Goal: Task Accomplishment & Management: Manage account settings

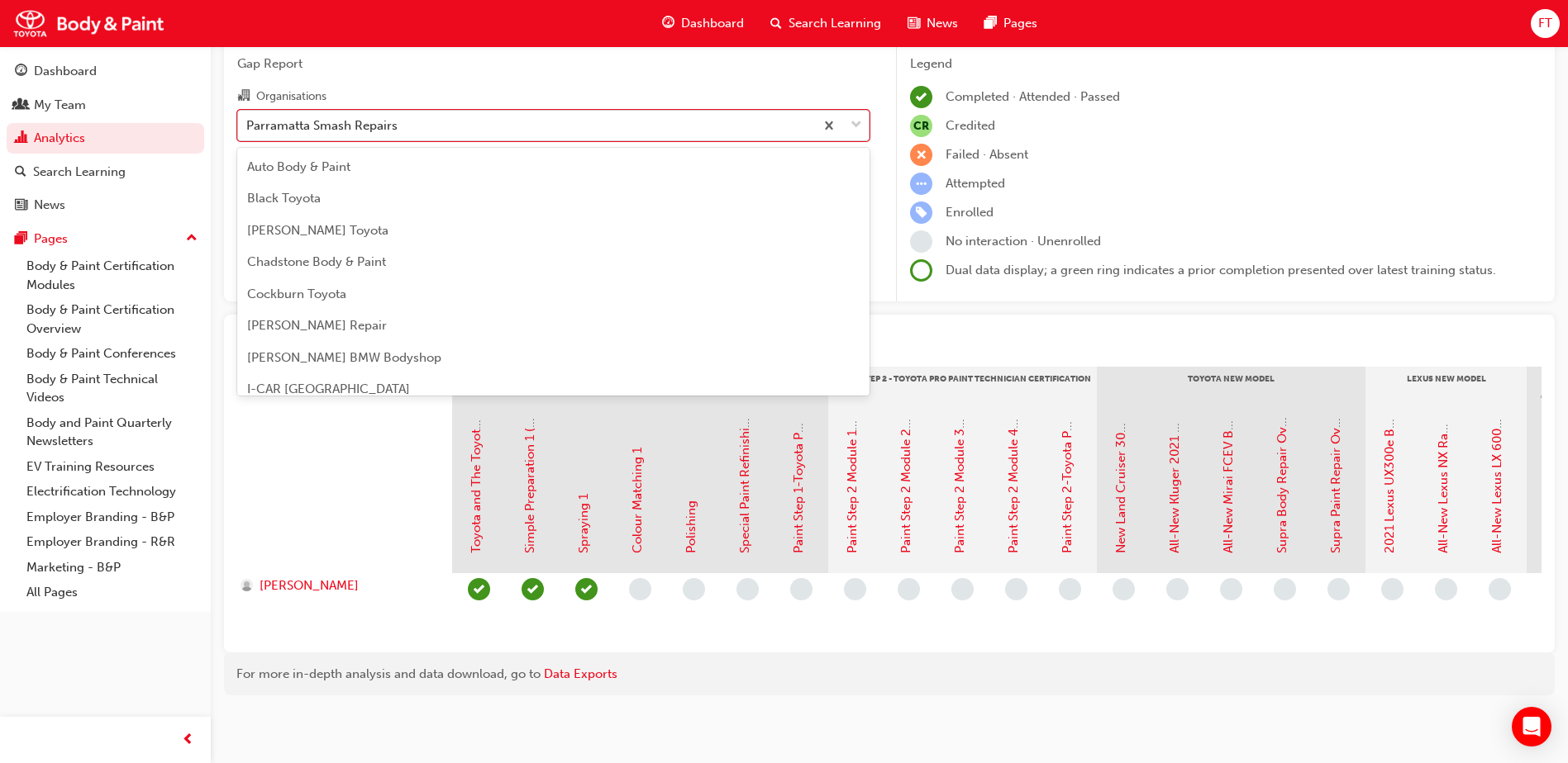
click at [390, 116] on div "Parramatta Smash Repairs" at bounding box center [322, 125] width 151 height 19
click at [248, 117] on input "Organisations option Parramatta Smash Repairs, selected. option Parramatta Smas…" at bounding box center [247, 124] width 2 height 14
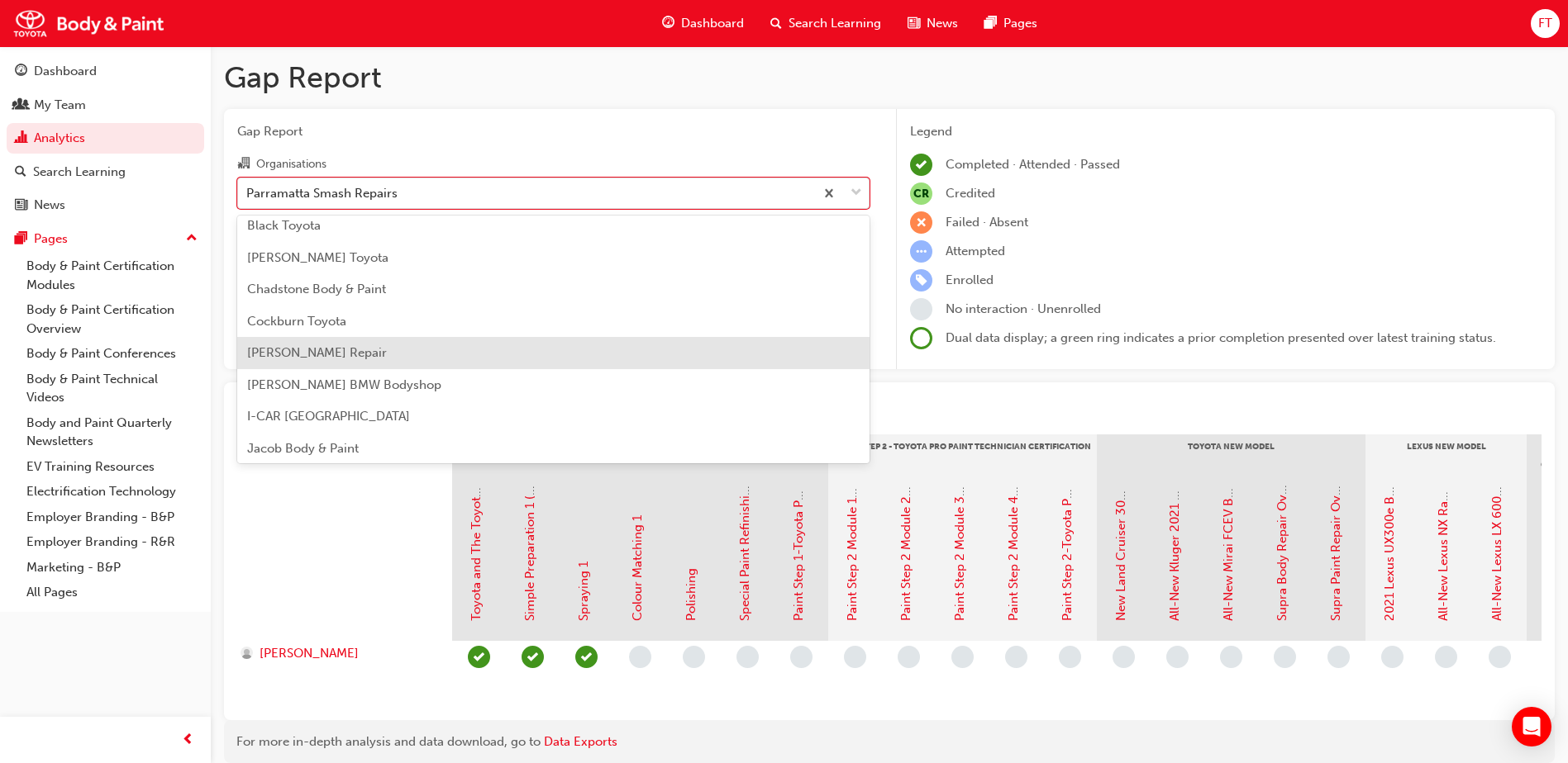
click at [1546, 32] on span "FT" at bounding box center [1545, 23] width 14 height 19
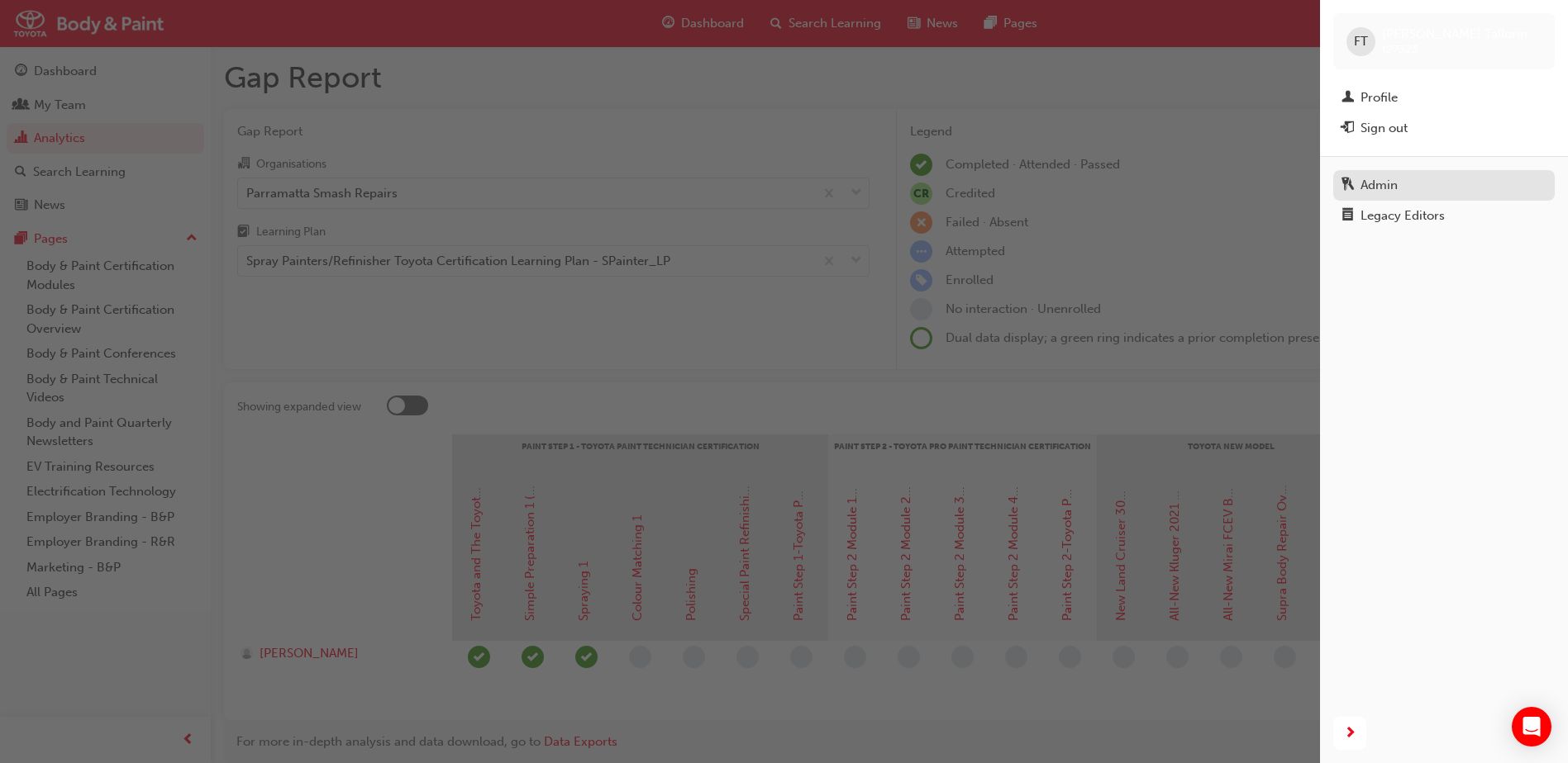
click at [1391, 187] on div "Admin" at bounding box center [1379, 185] width 37 height 19
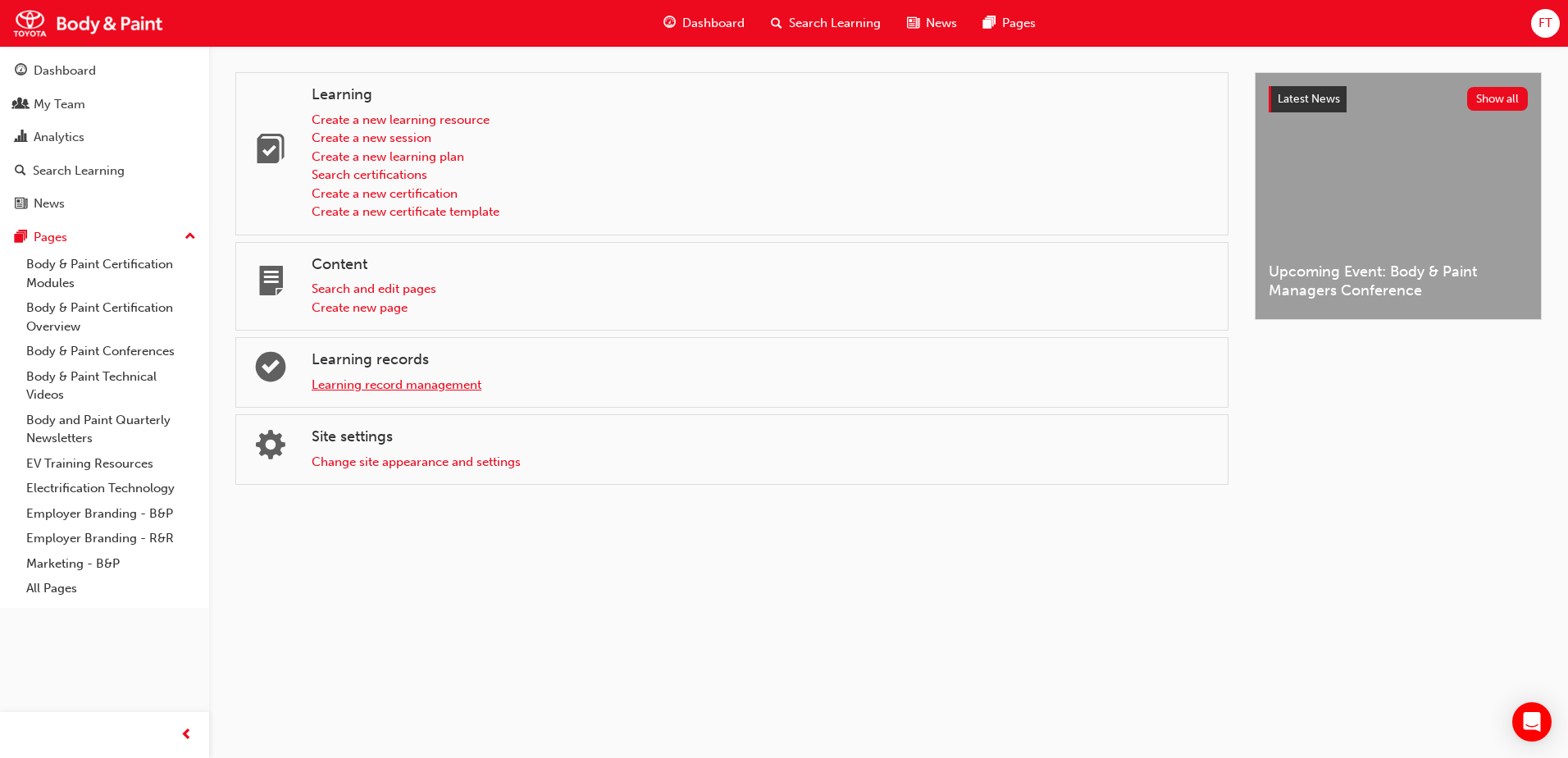
click at [397, 386] on link "Learning record management" at bounding box center [397, 385] width 170 height 15
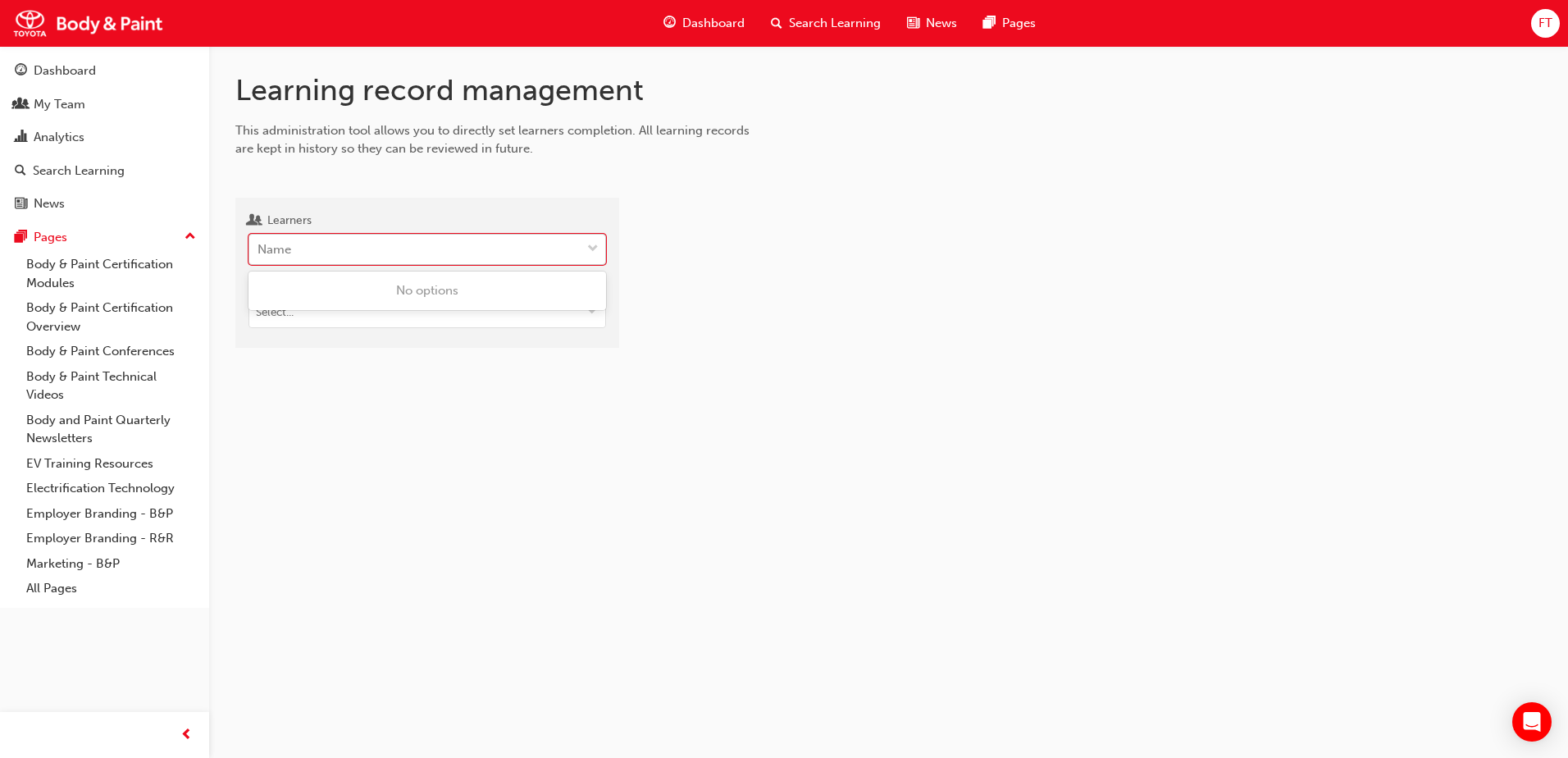
click at [334, 253] on div "Name" at bounding box center [414, 249] width 331 height 29
click at [259, 253] on input "Learners 0 results available. Use Up and Down to choose options, press Enter to…" at bounding box center [258, 249] width 2 height 14
type input "[PERSON_NAME]"
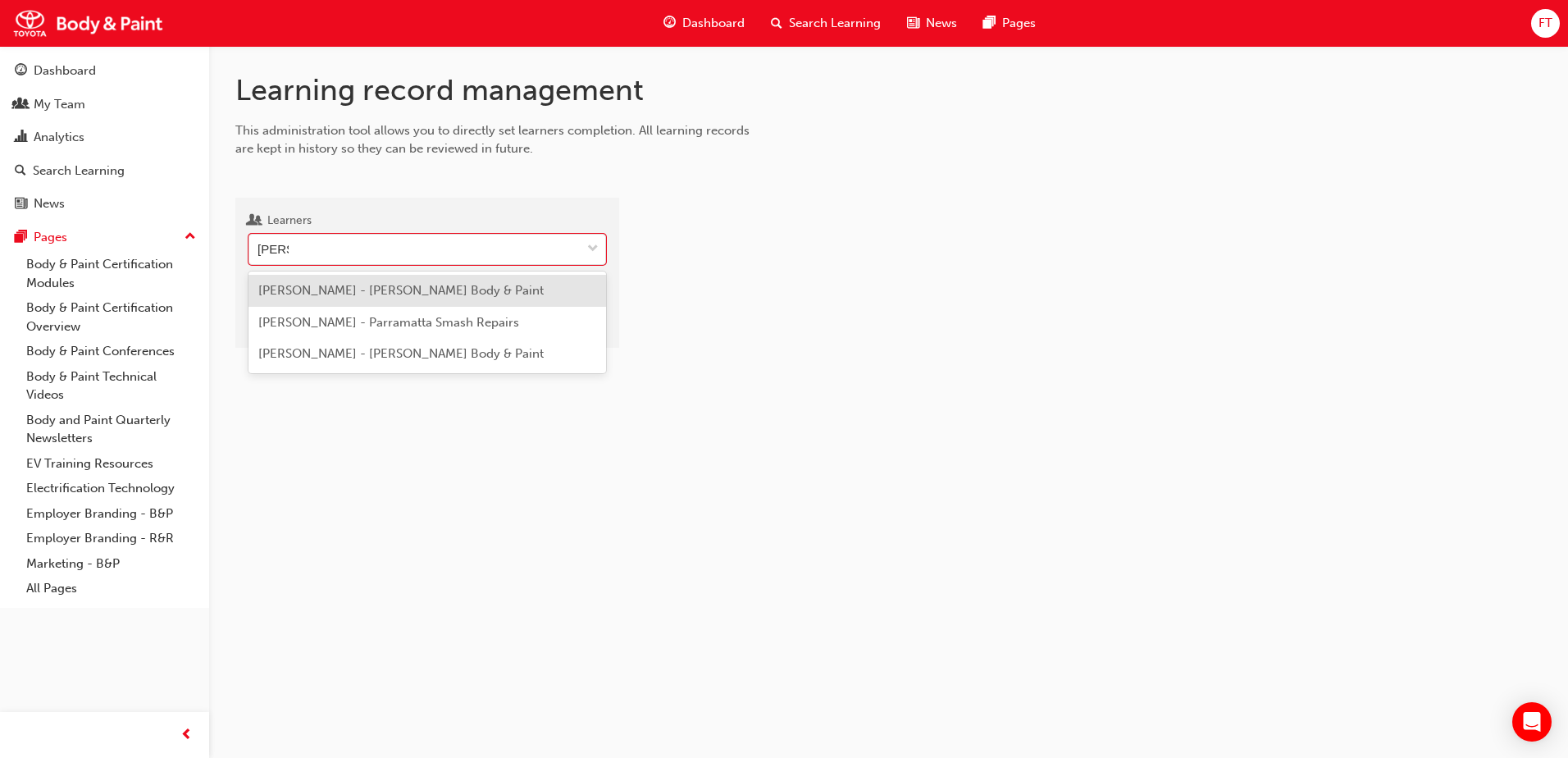
click at [292, 285] on span "[PERSON_NAME] - [PERSON_NAME] Body & Paint" at bounding box center [401, 291] width 285 height 15
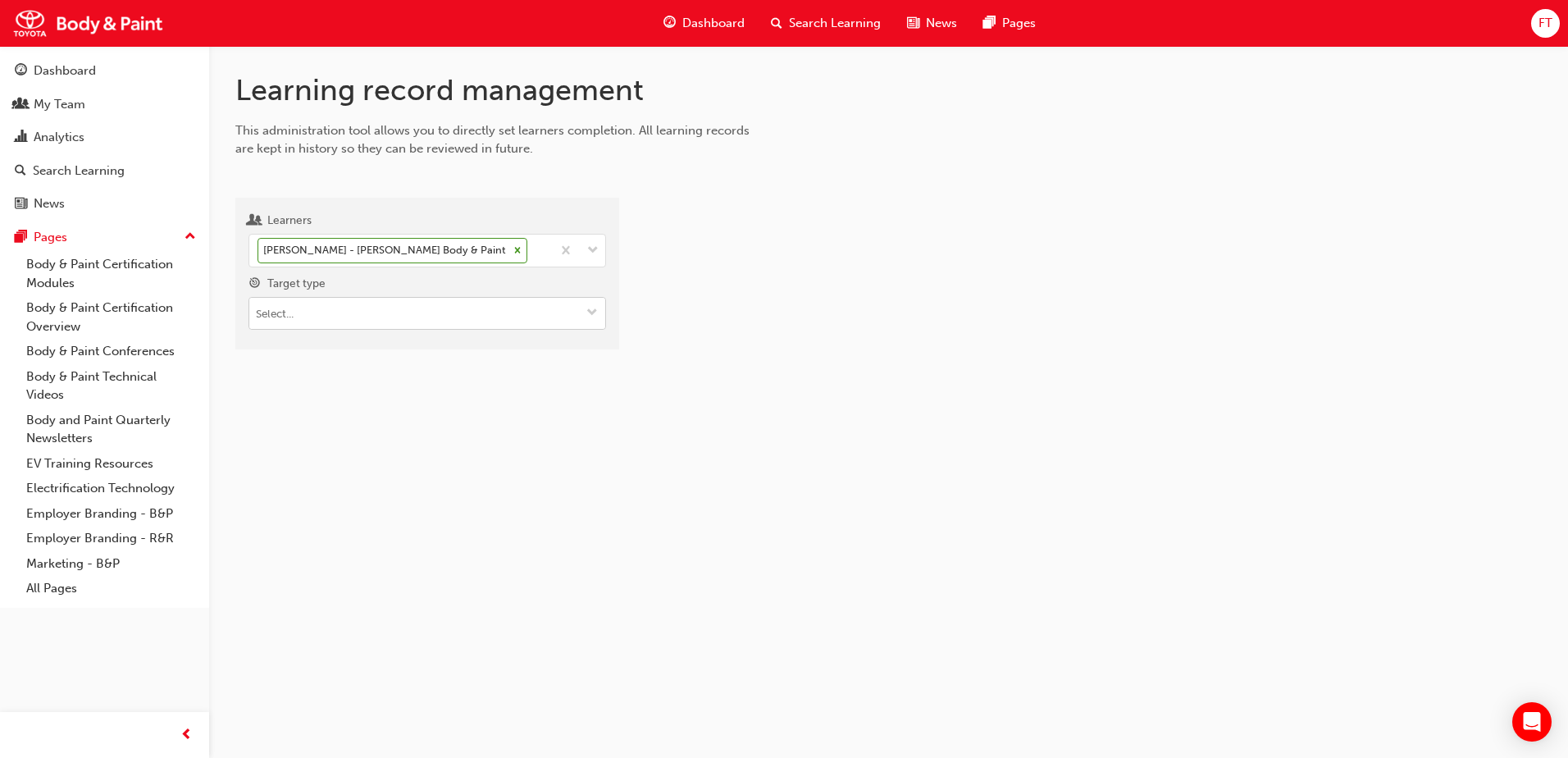
click at [516, 314] on input "Target type" at bounding box center [426, 314] width 356 height 31
click at [470, 351] on li "Learning resource - eLearning module" at bounding box center [427, 345] width 358 height 31
click at [335, 403] on input "Learning resource" at bounding box center [426, 407] width 356 height 31
type input "ele"
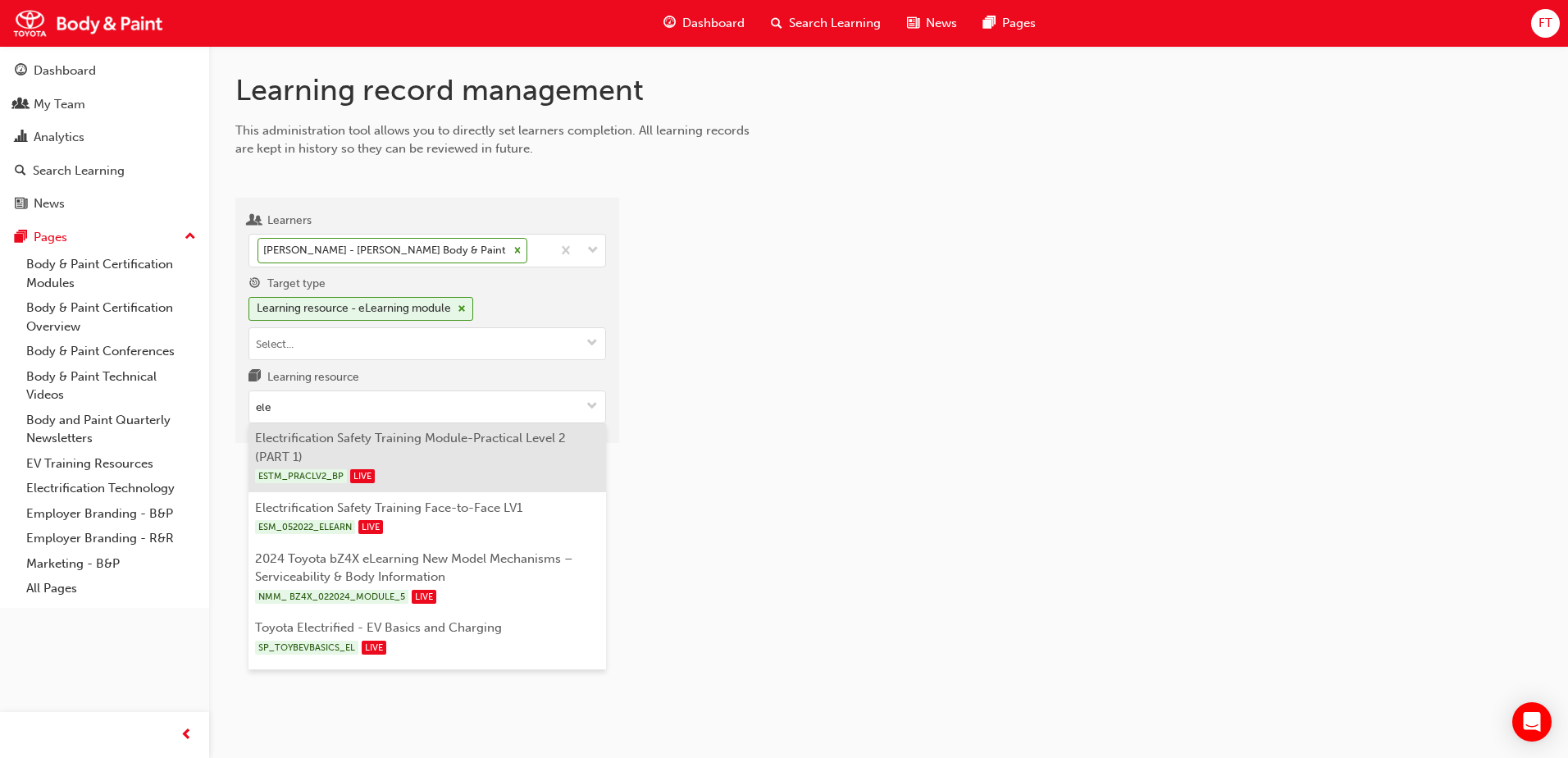
click at [340, 459] on li "Electrification Safety Training Module-Practical Level 2 (PART 1) ESTM_PRACLV2_…" at bounding box center [427, 457] width 358 height 69
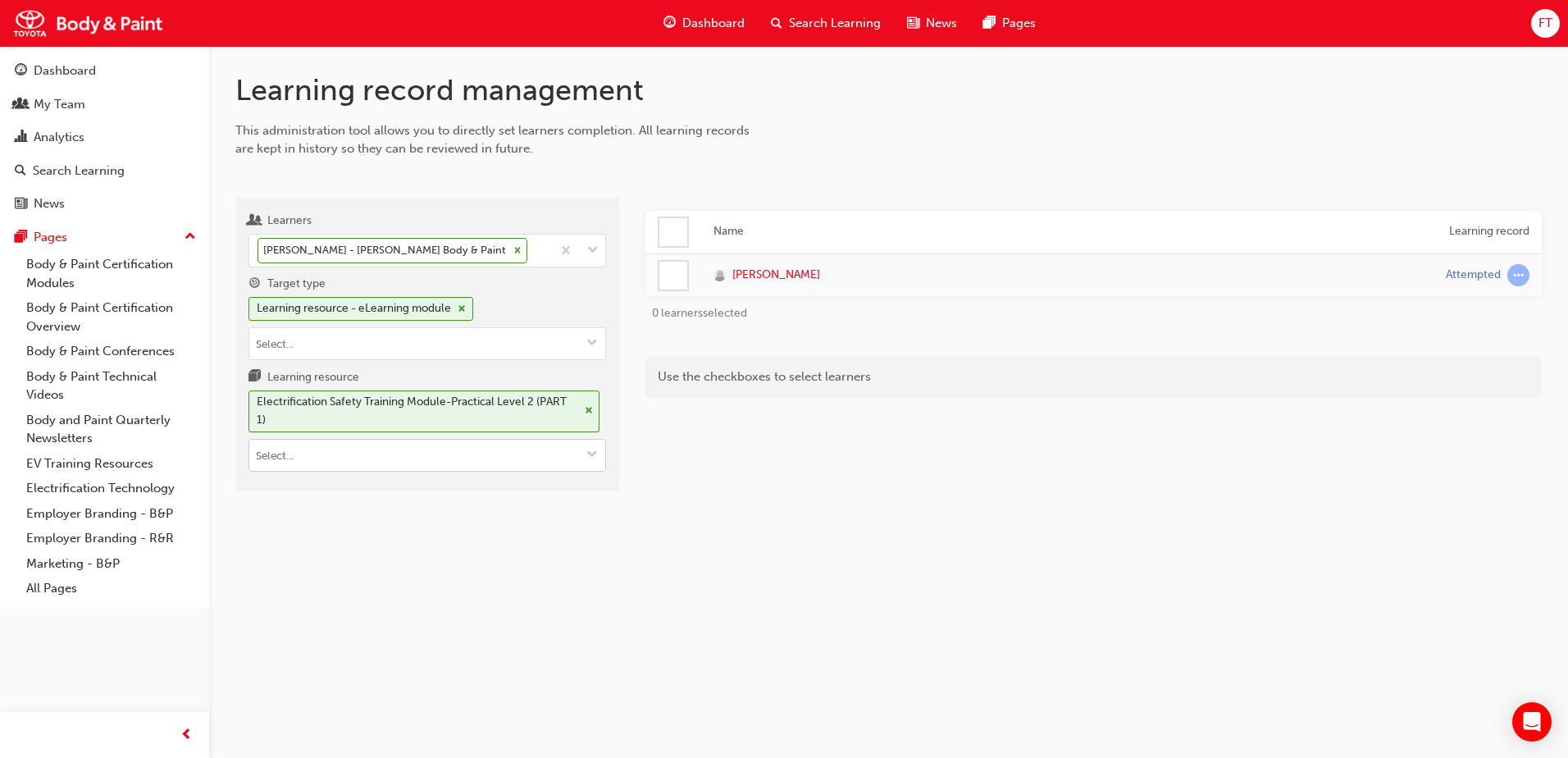
click at [377, 457] on input "Learning resource Electrification Safety Training Module-Practical Level 2 (PAR…" at bounding box center [426, 455] width 356 height 31
type input "elec"
click at [1021, 505] on div "Learning record management This administration tool allows you to directly set …" at bounding box center [888, 295] width 1359 height 498
click at [678, 283] on div at bounding box center [673, 276] width 28 height 28
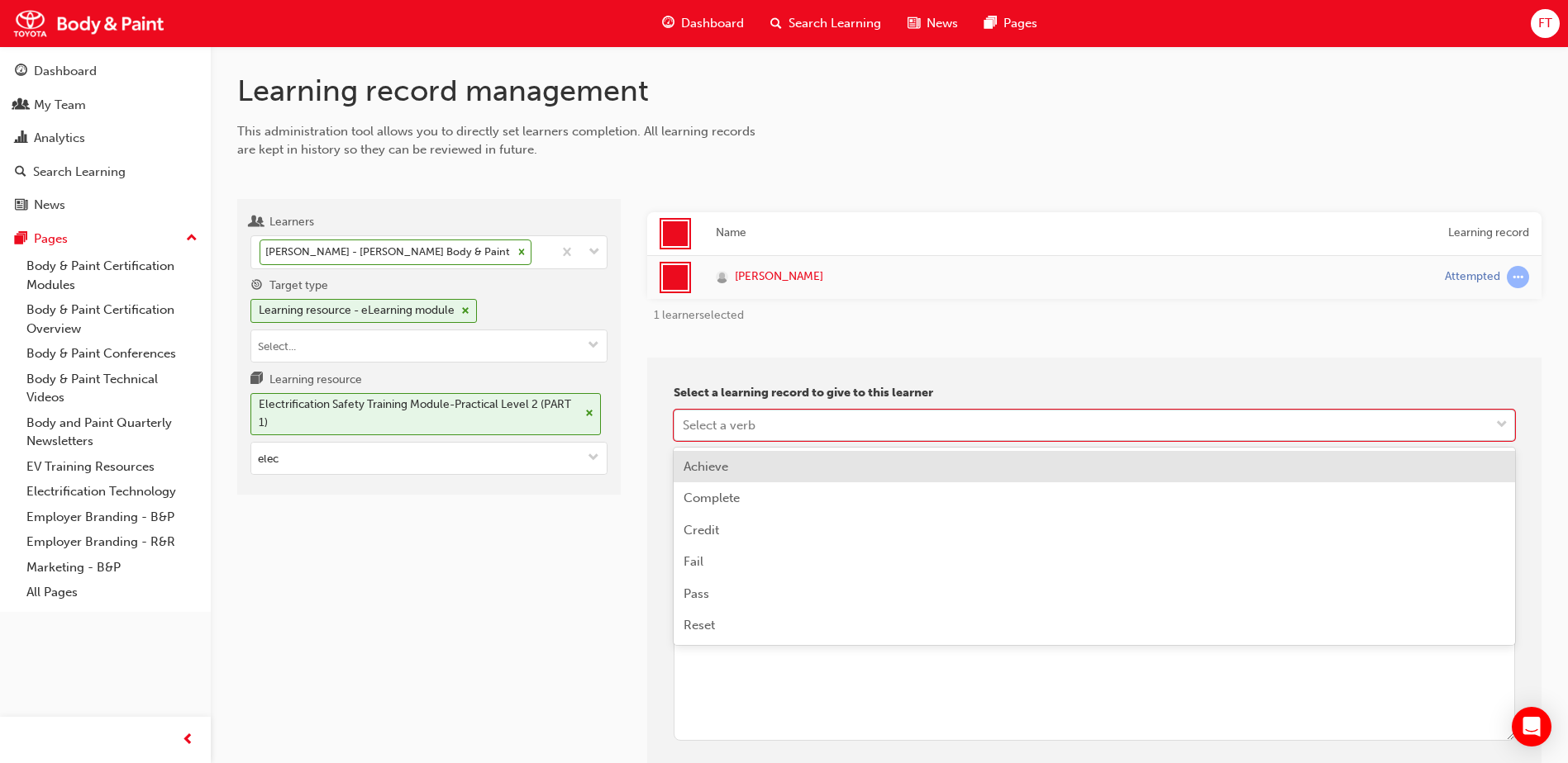
click at [760, 428] on div "Select a verb" at bounding box center [1081, 425] width 815 height 29
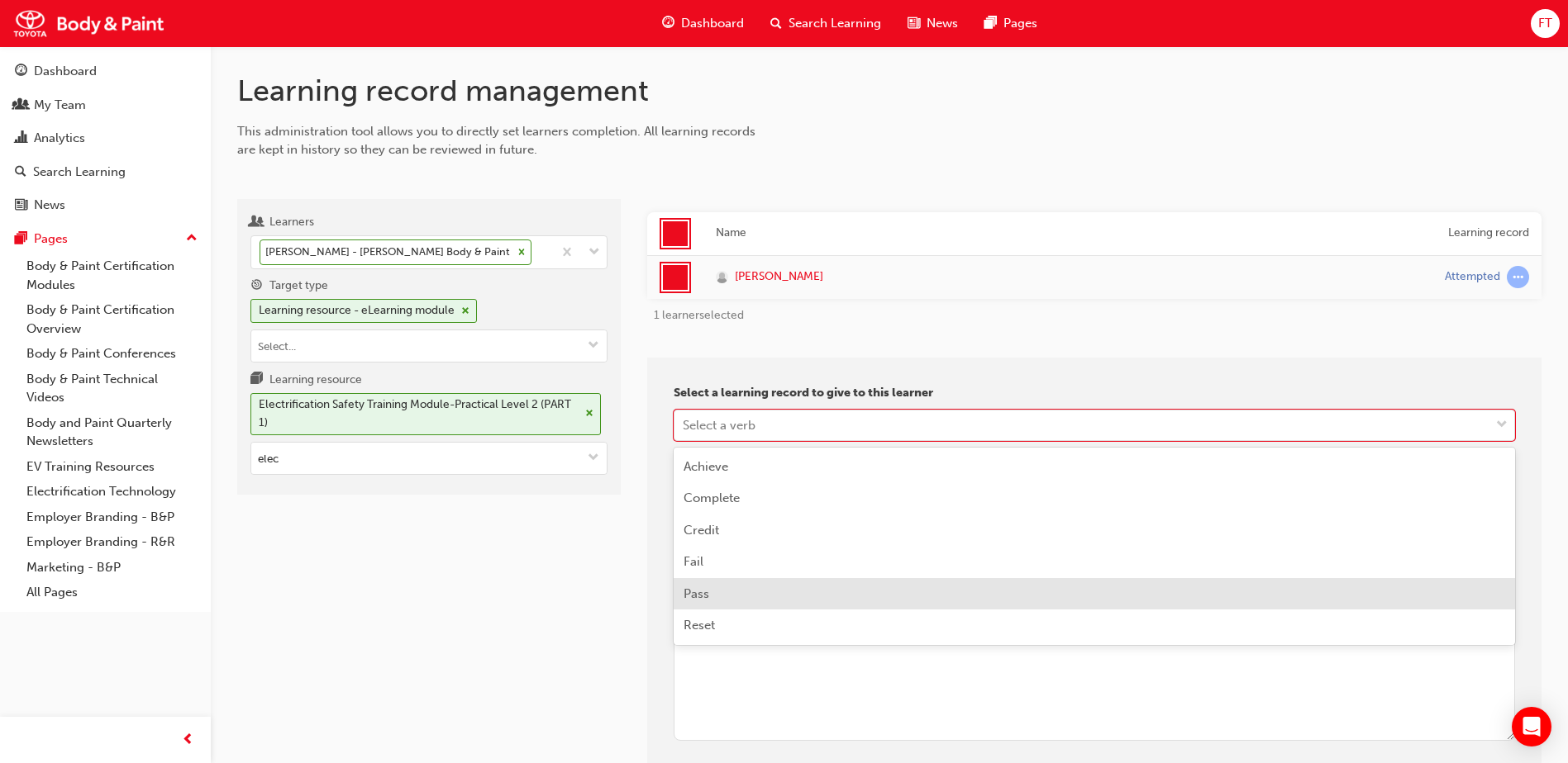
click at [725, 588] on div "Pass" at bounding box center [1093, 594] width 841 height 33
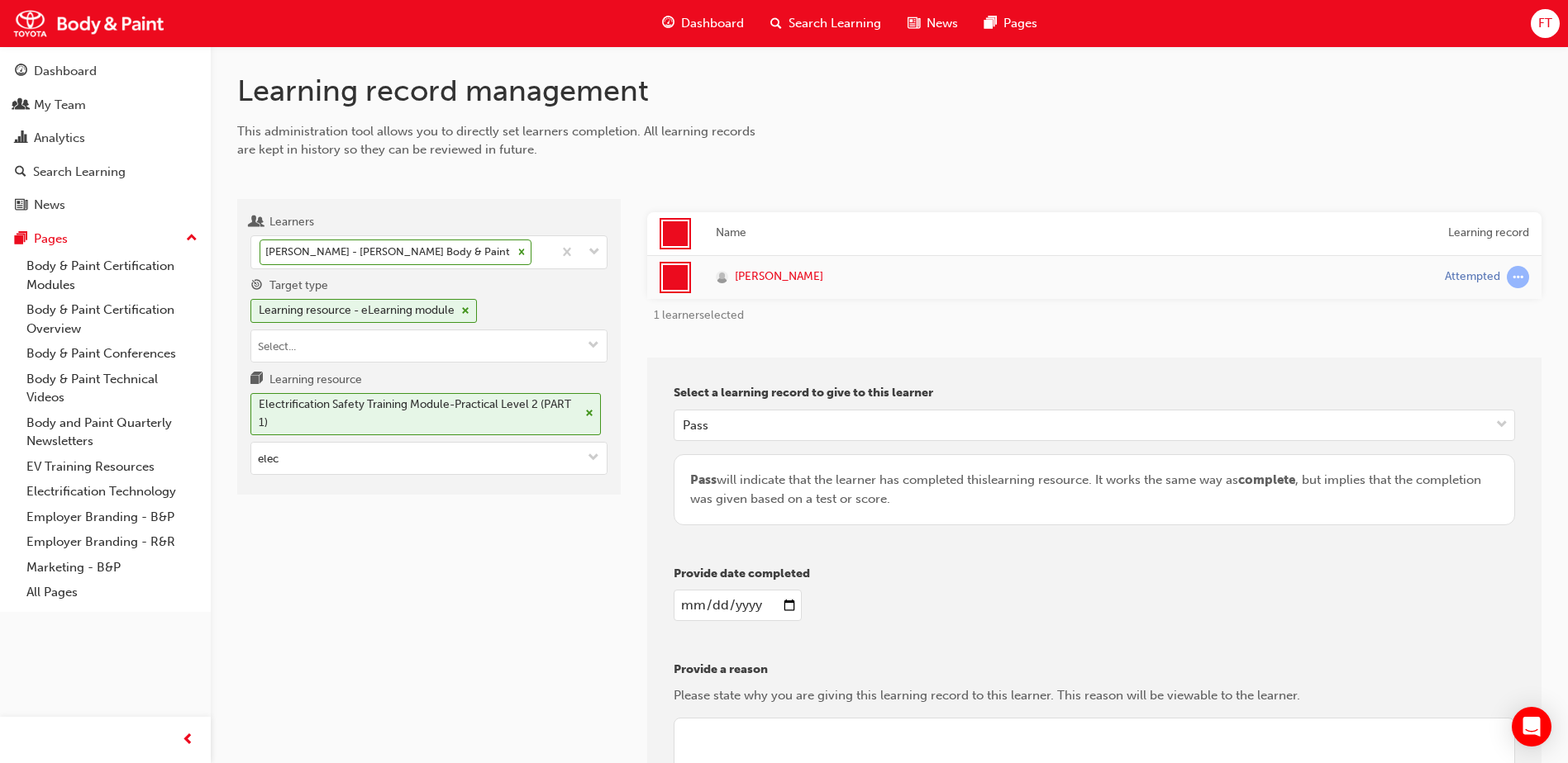
click at [694, 602] on input "date" at bounding box center [736, 606] width 128 height 32
type input "[DATE]"
click at [1003, 599] on div "[DATE]" at bounding box center [1093, 606] width 841 height 32
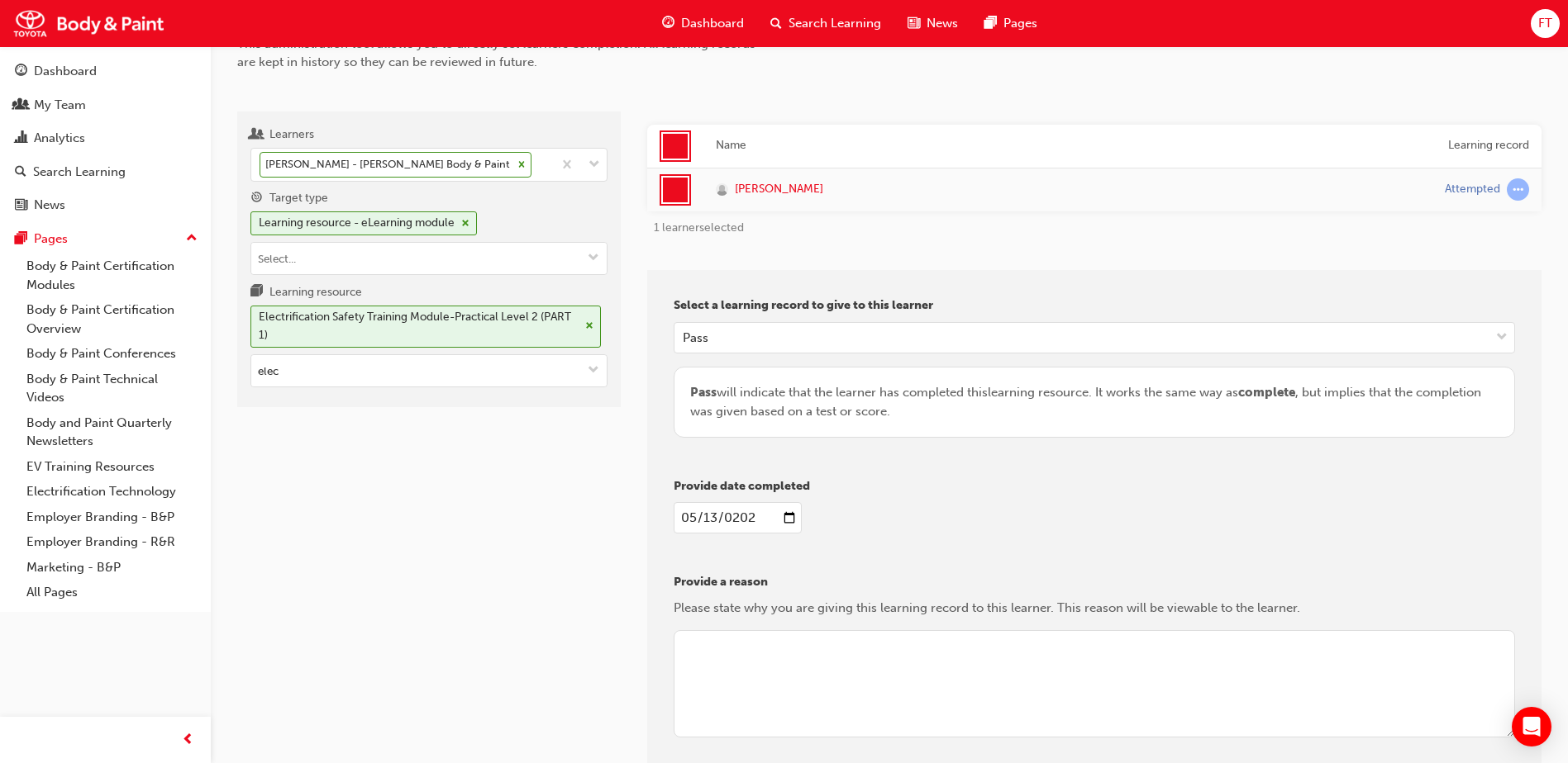
scroll to position [165, 0]
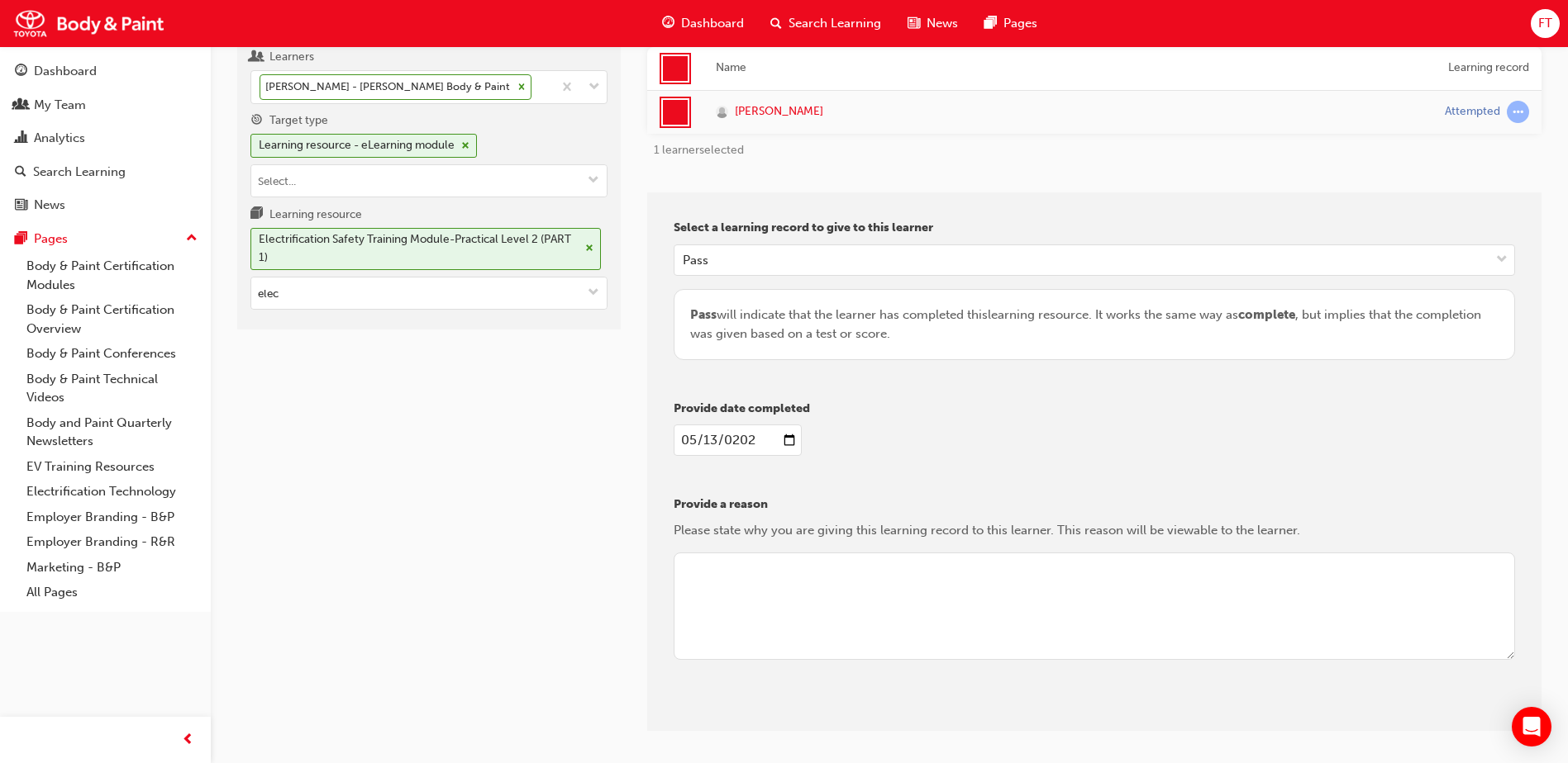
click at [751, 577] on textarea at bounding box center [1093, 606] width 841 height 107
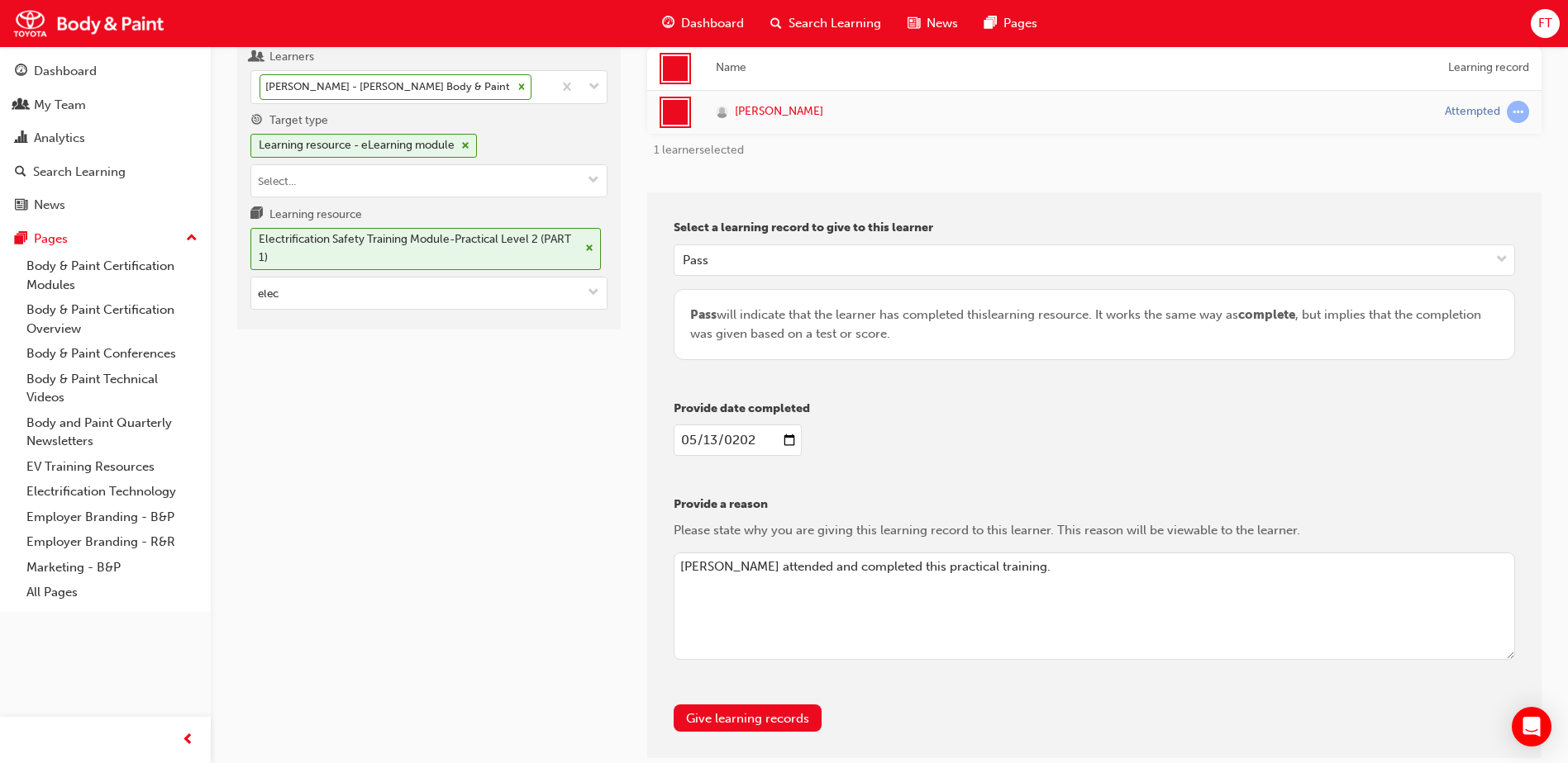
click at [830, 568] on textarea "[PERSON_NAME] attended and completed this practical training." at bounding box center [1093, 606] width 841 height 107
click at [834, 566] on textarea "[PERSON_NAME] attended and completed this practical training." at bounding box center [1093, 606] width 841 height 107
click at [879, 564] on textarea "[PERSON_NAME] attended, completed this practical training." at bounding box center [1093, 606] width 841 height 107
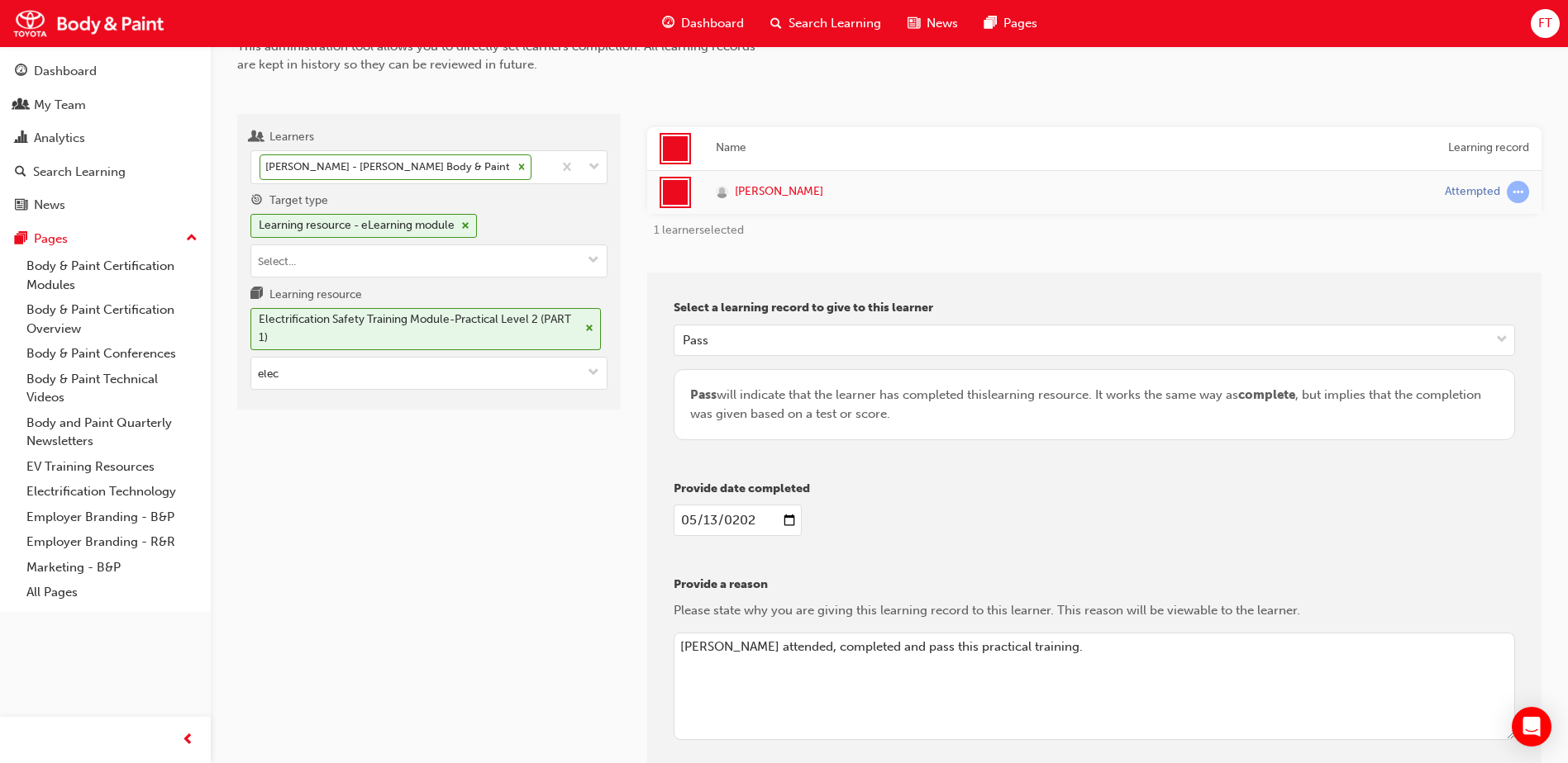
scroll to position [248, 0]
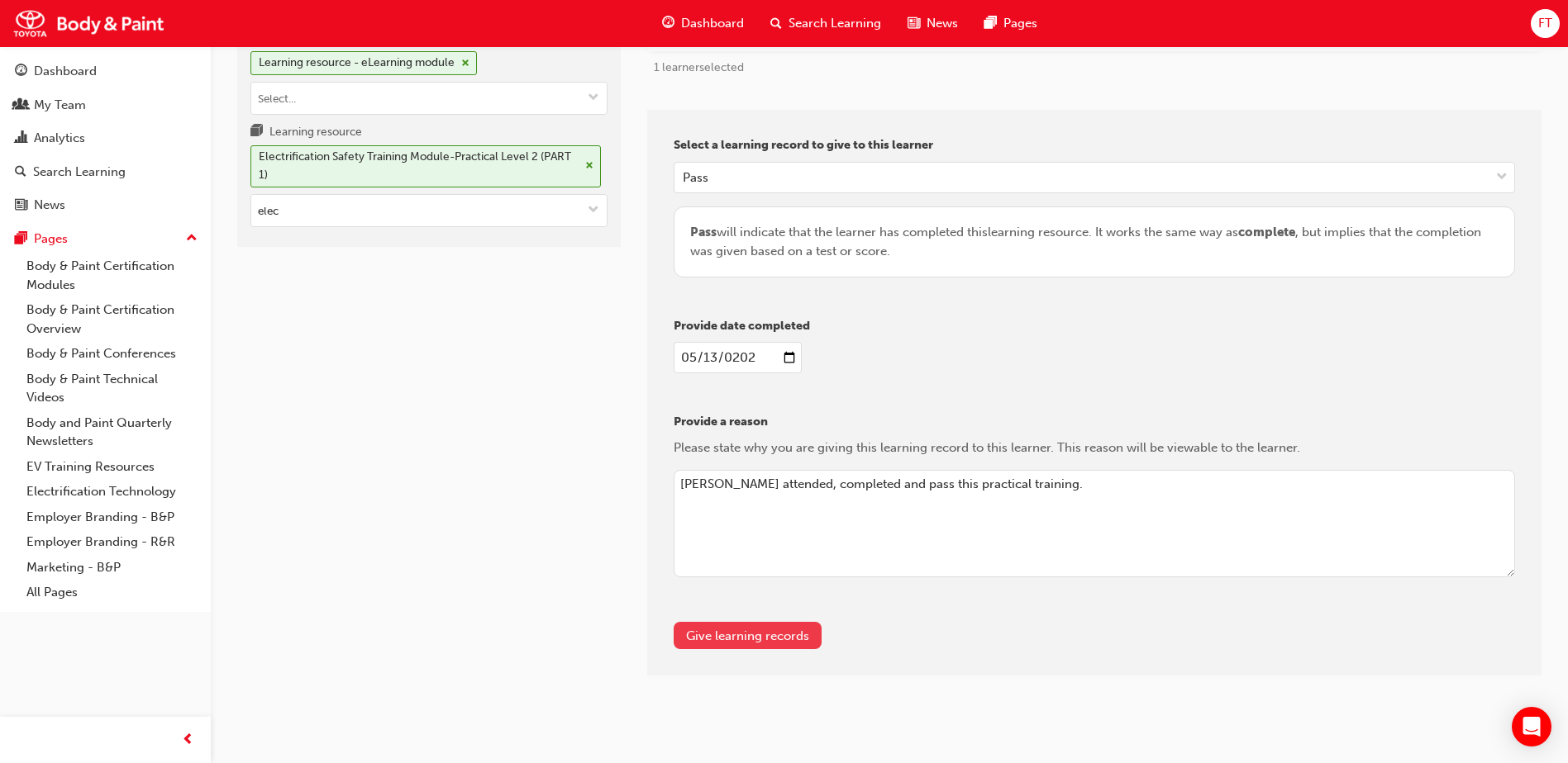
type textarea "[PERSON_NAME] attended, completed and pass this practical training."
click at [742, 635] on button "Give learning records" at bounding box center [747, 635] width 148 height 27
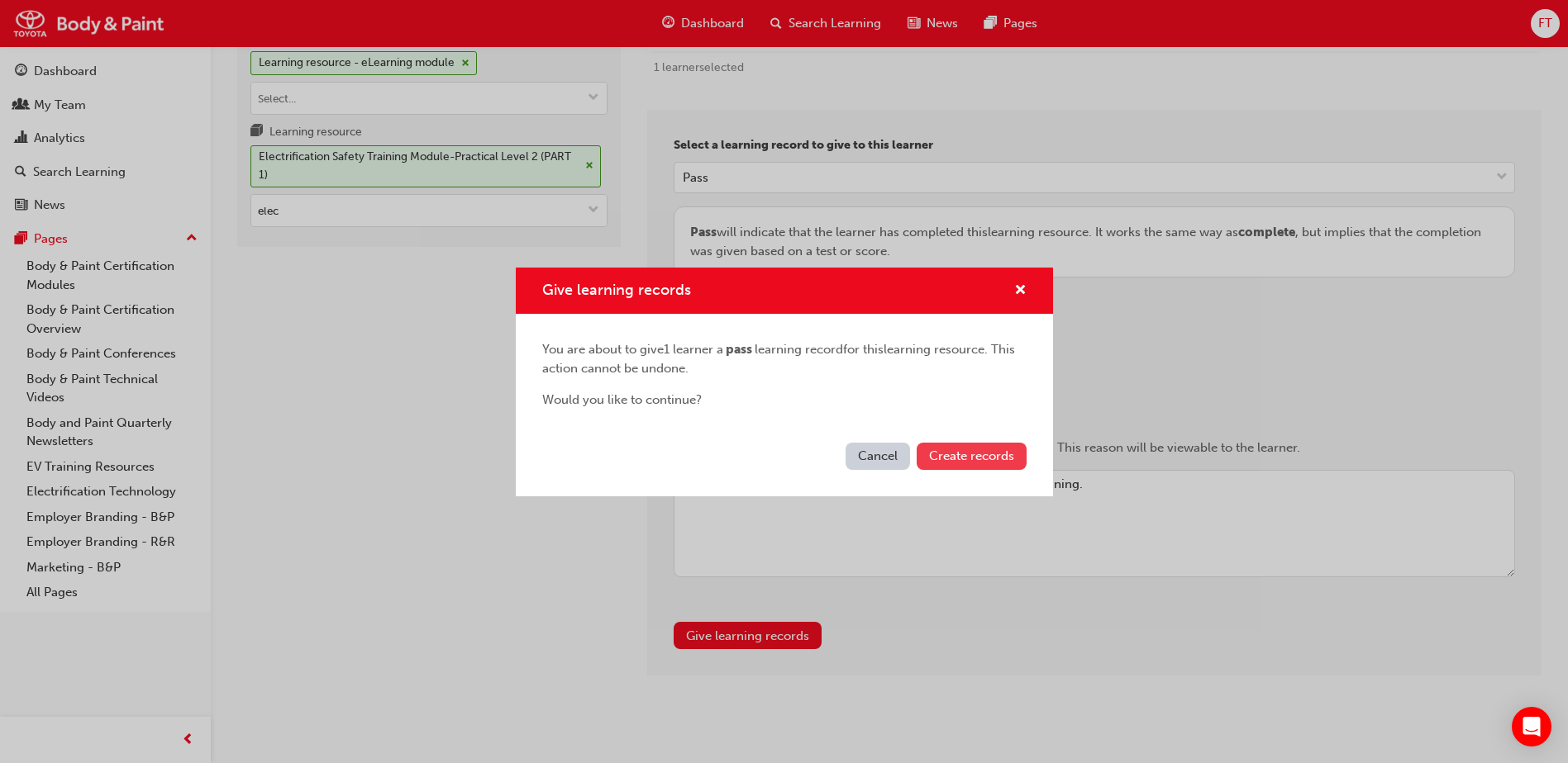
click at [965, 460] on span "Create records" at bounding box center [970, 456] width 85 height 15
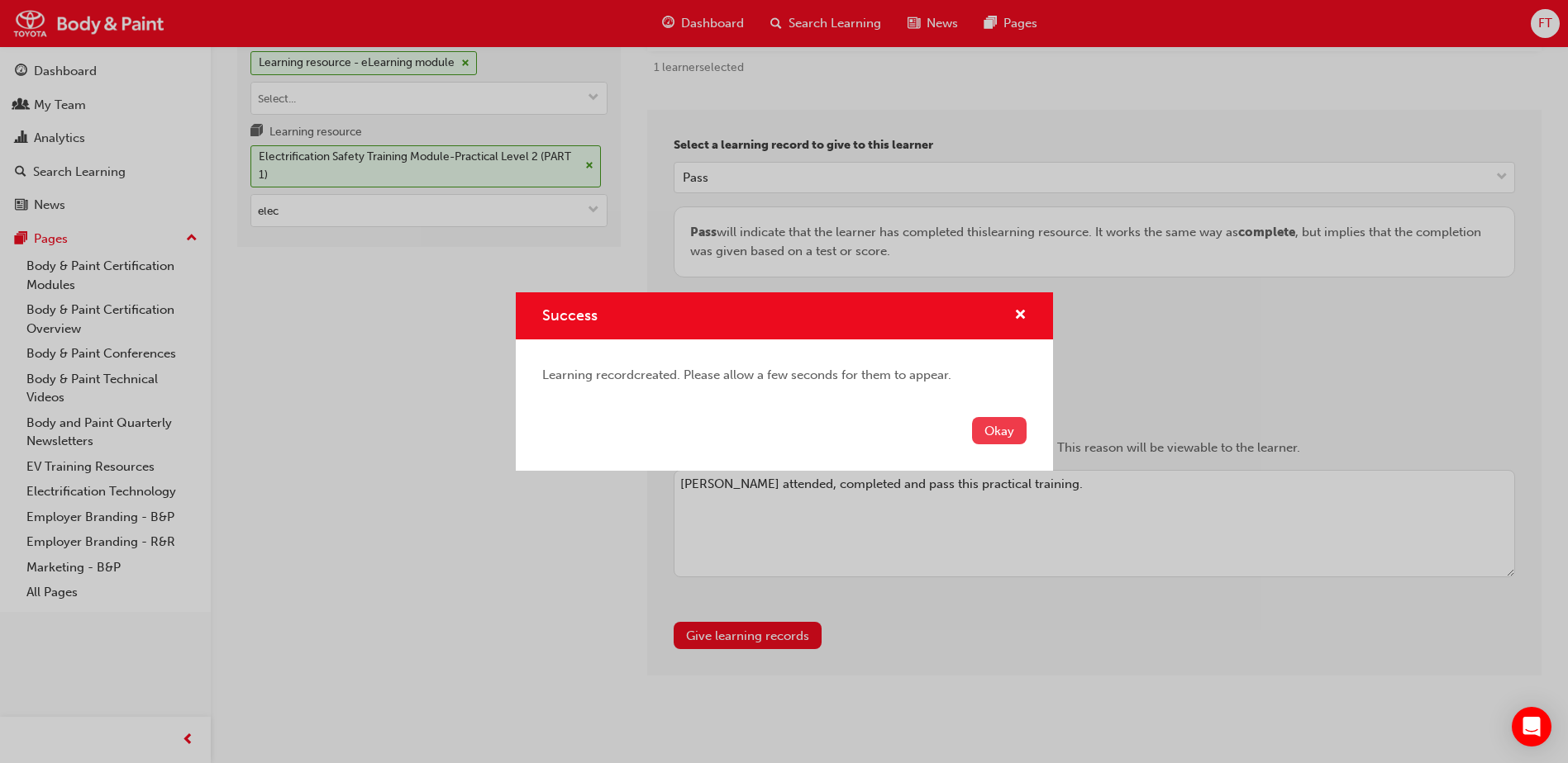
click at [1005, 430] on button "Okay" at bounding box center [999, 430] width 55 height 27
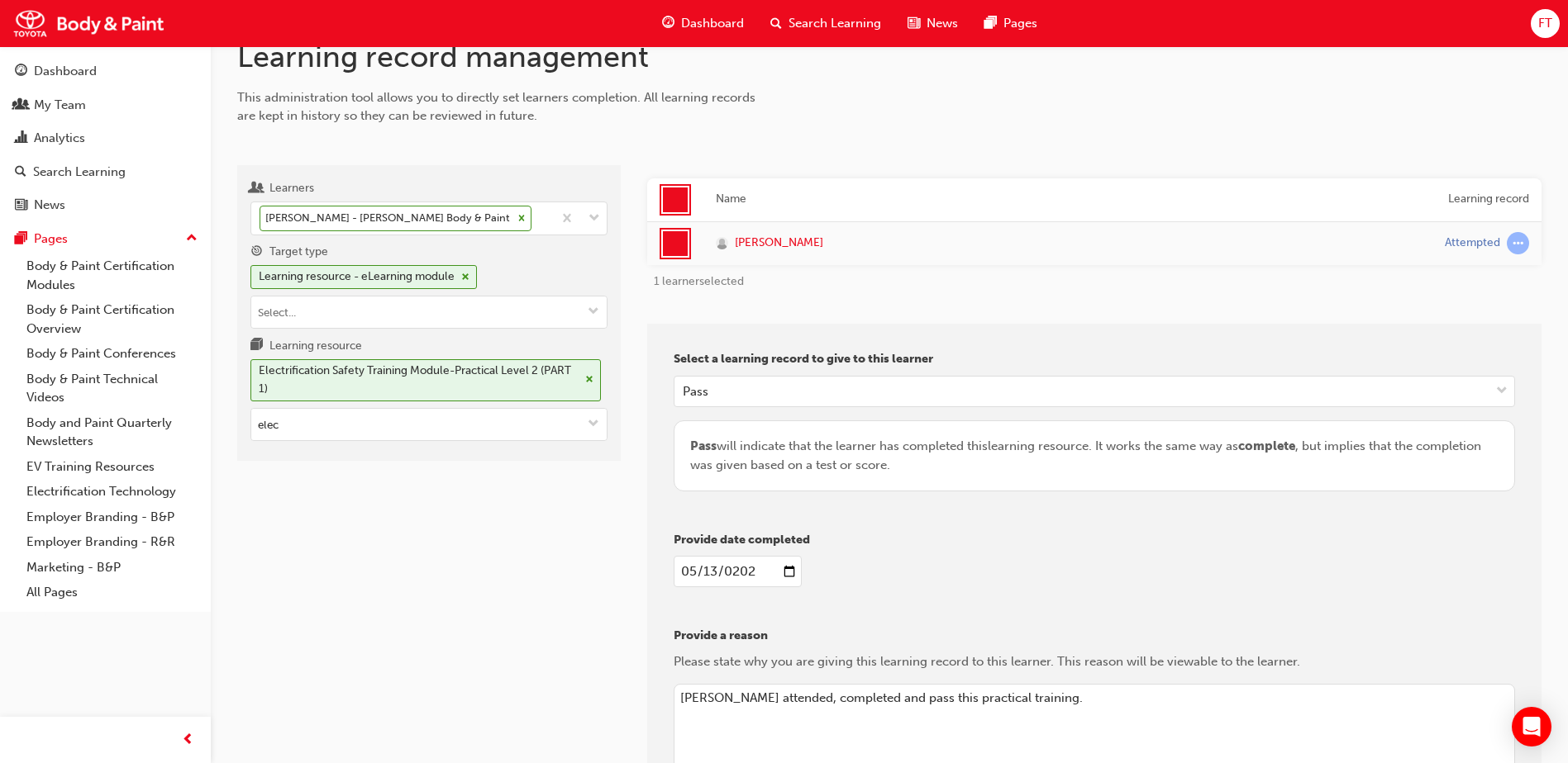
scroll to position [0, 0]
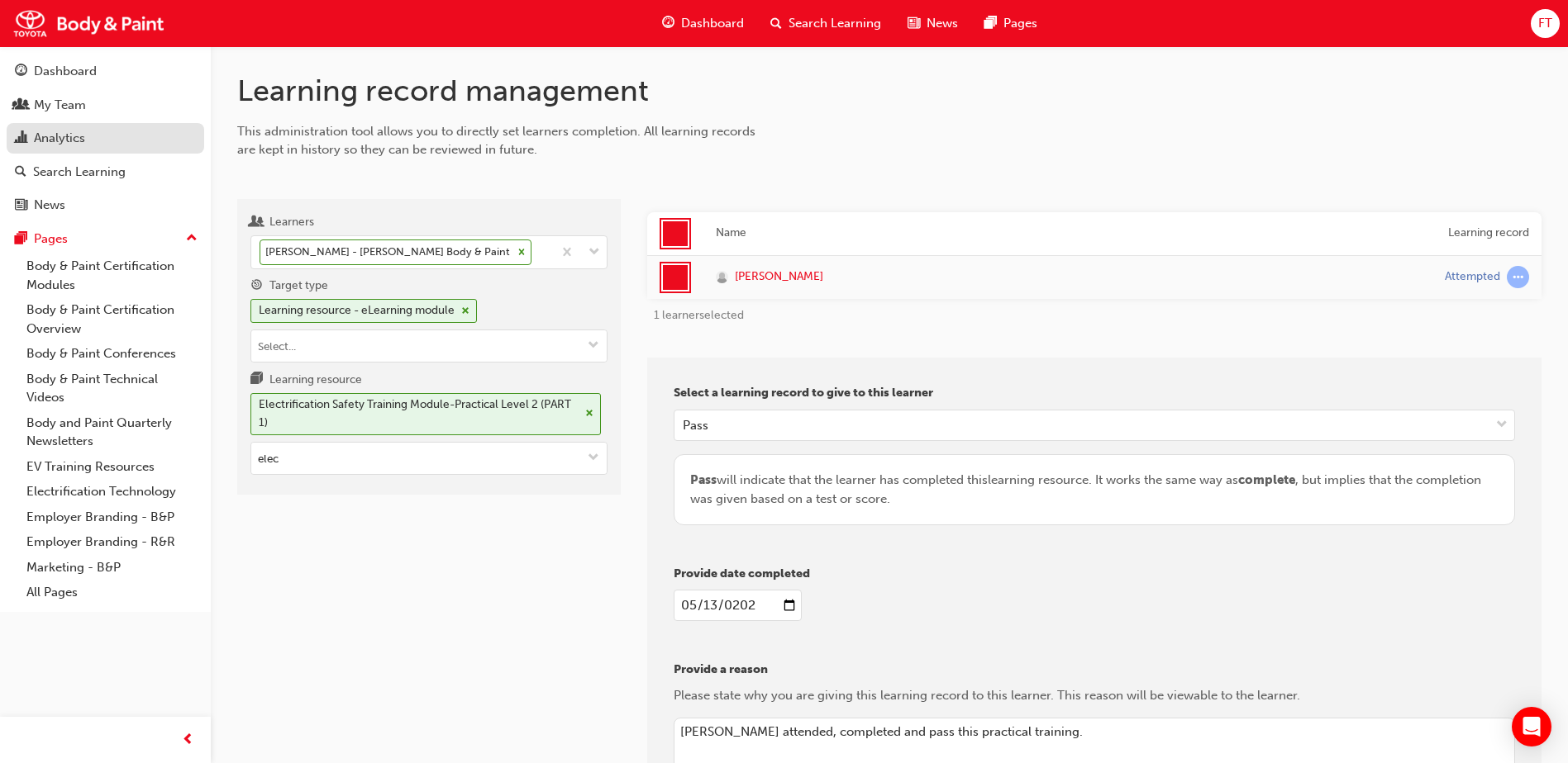
click at [90, 141] on div "Analytics" at bounding box center [105, 138] width 181 height 20
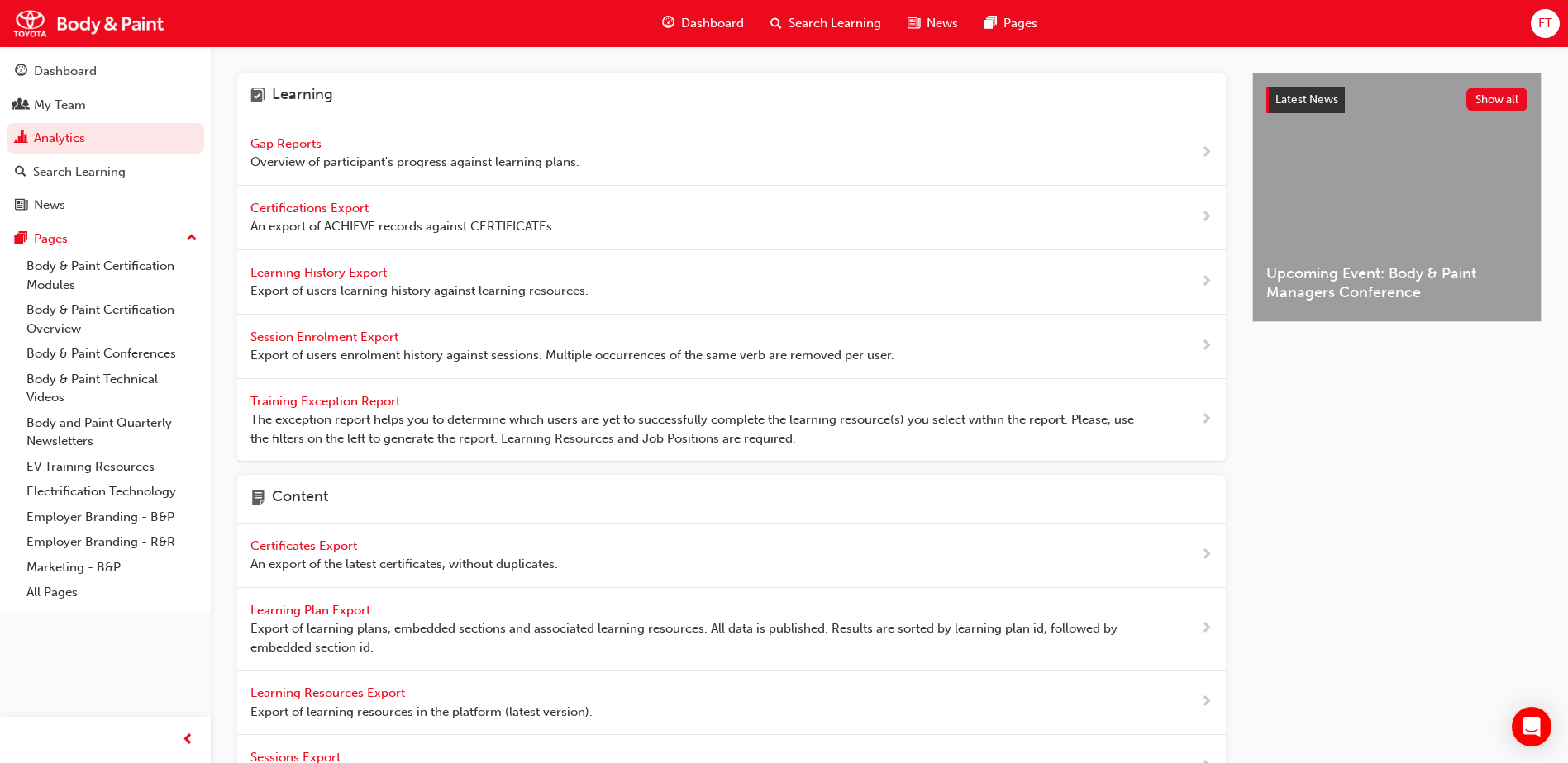
click at [281, 140] on span "Gap Reports" at bounding box center [288, 143] width 75 height 15
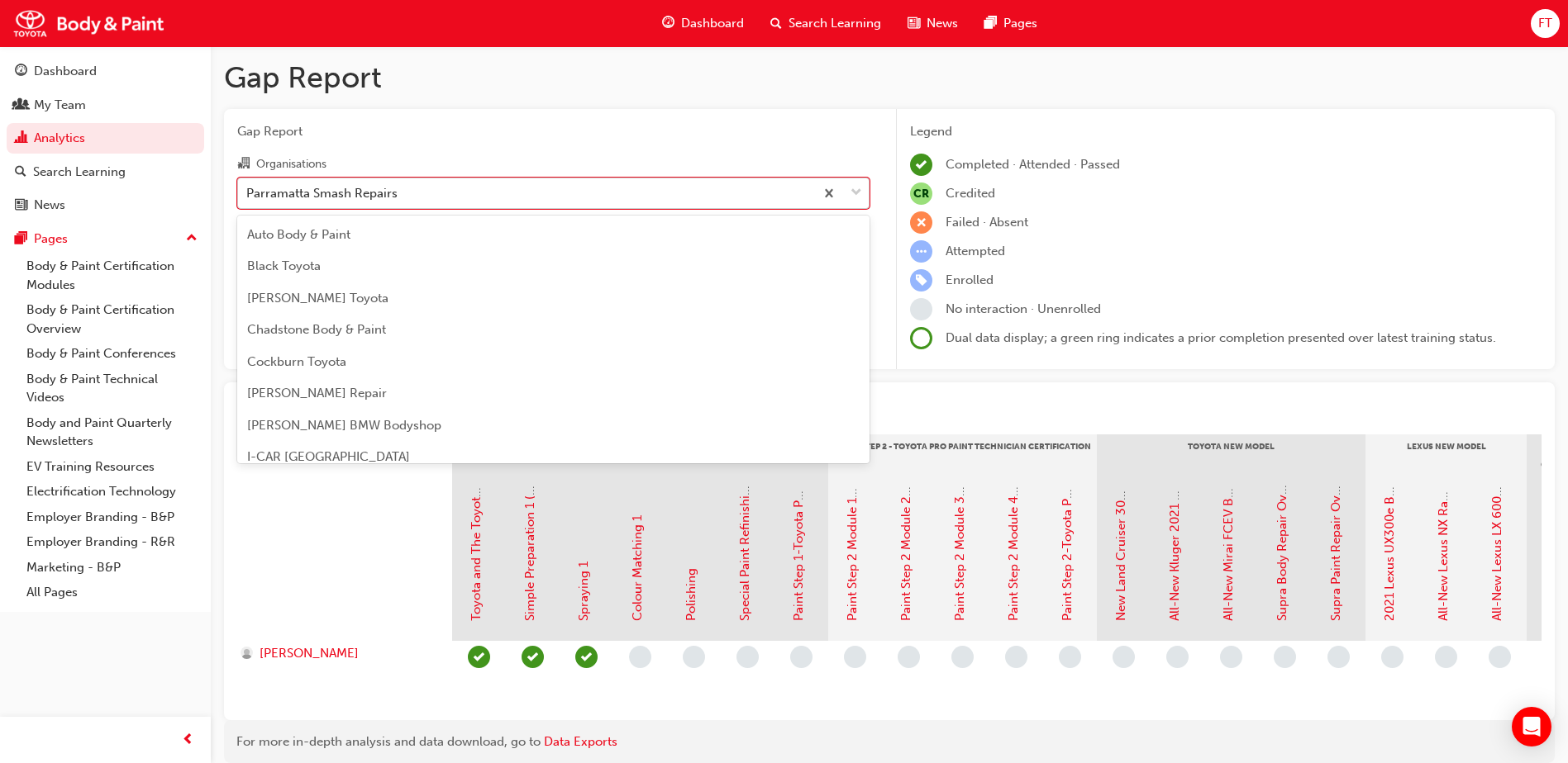
click at [394, 198] on div "Parramatta Smash Repairs" at bounding box center [322, 193] width 151 height 19
click at [248, 198] on input "Organisations option Parramatta Smash Repairs focused, 19 of 27. 27 results ava…" at bounding box center [247, 192] width 2 height 14
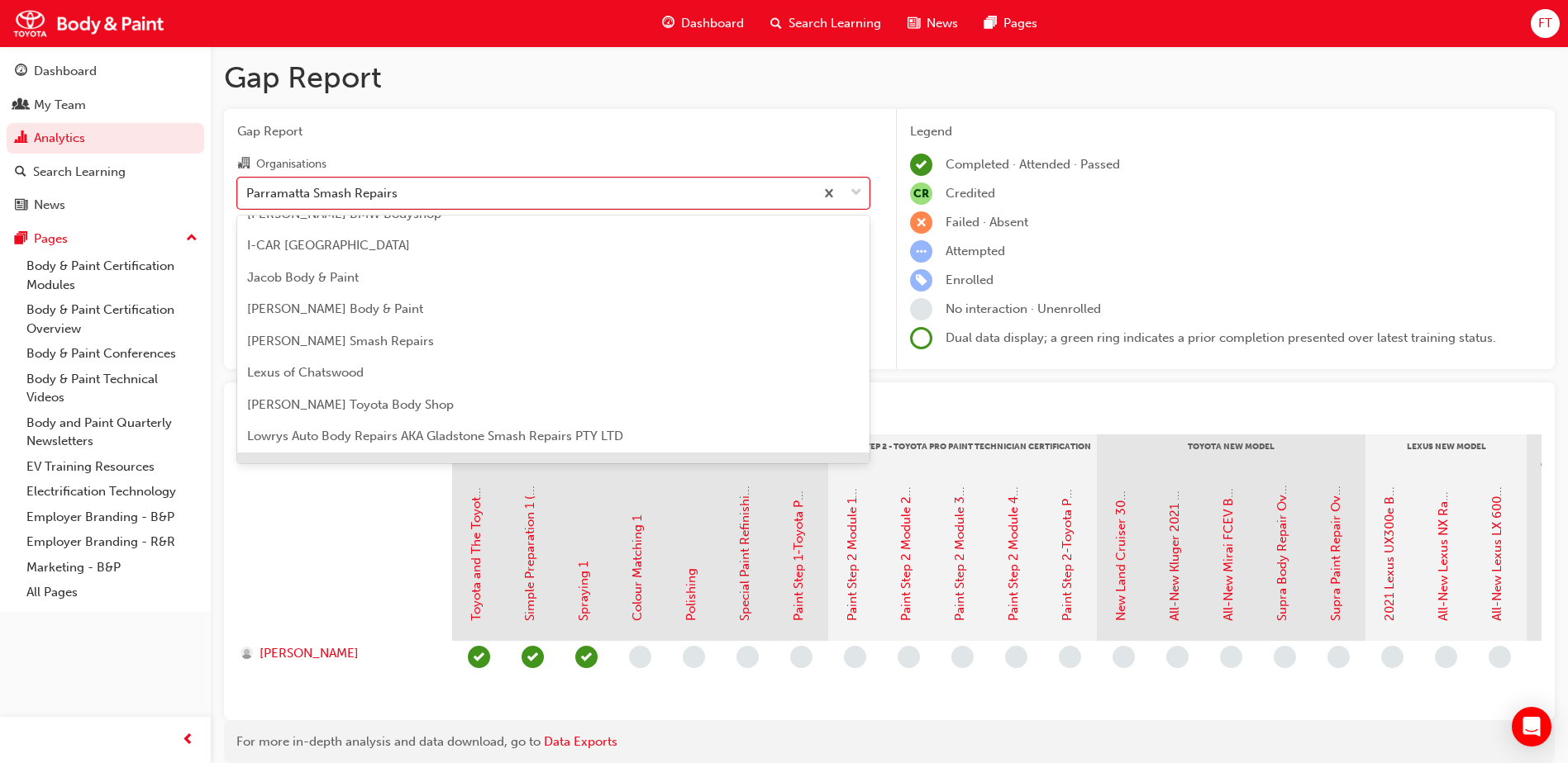
scroll to position [206, 0]
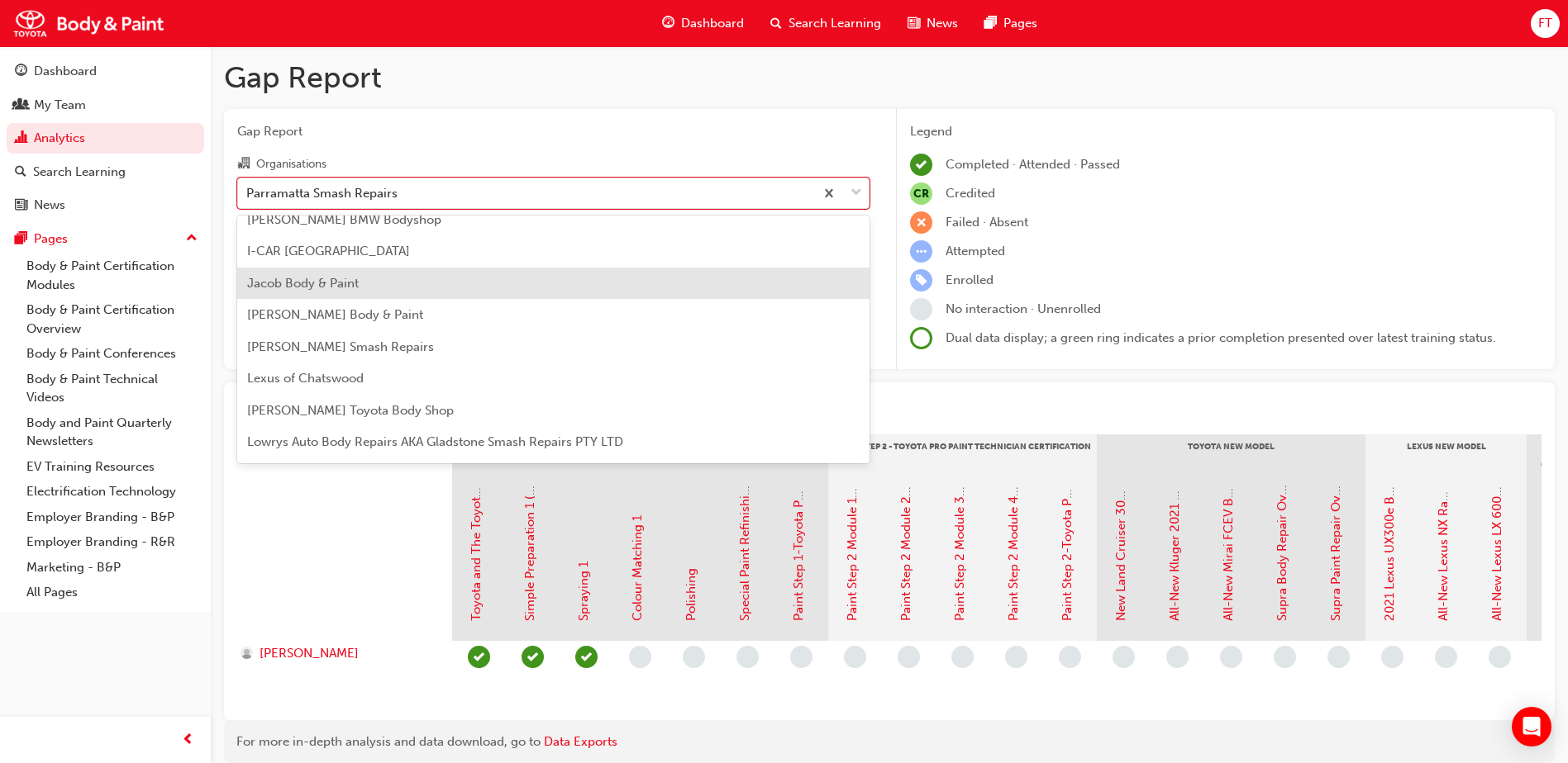
click at [322, 287] on span "Jacob Body & Paint" at bounding box center [303, 283] width 112 height 15
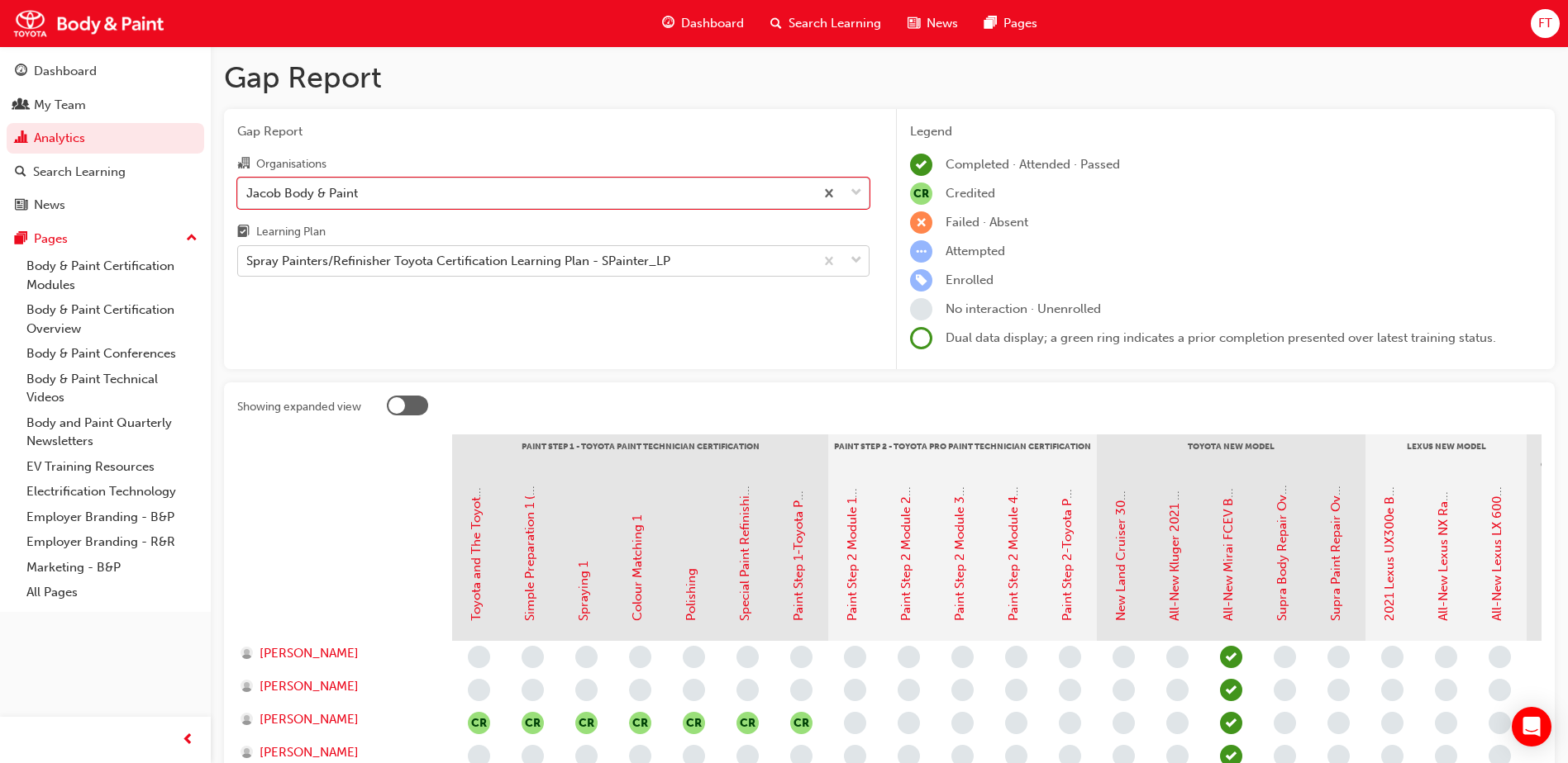
click at [369, 257] on div "Spray Painters/Refinisher Toyota Certification Learning Plan - SPainter_LP" at bounding box center [458, 261] width 424 height 19
click at [248, 257] on input "Learning Plan Spray Painters/Refinisher Toyota Certification Learning Plan - SP…" at bounding box center [247, 260] width 2 height 14
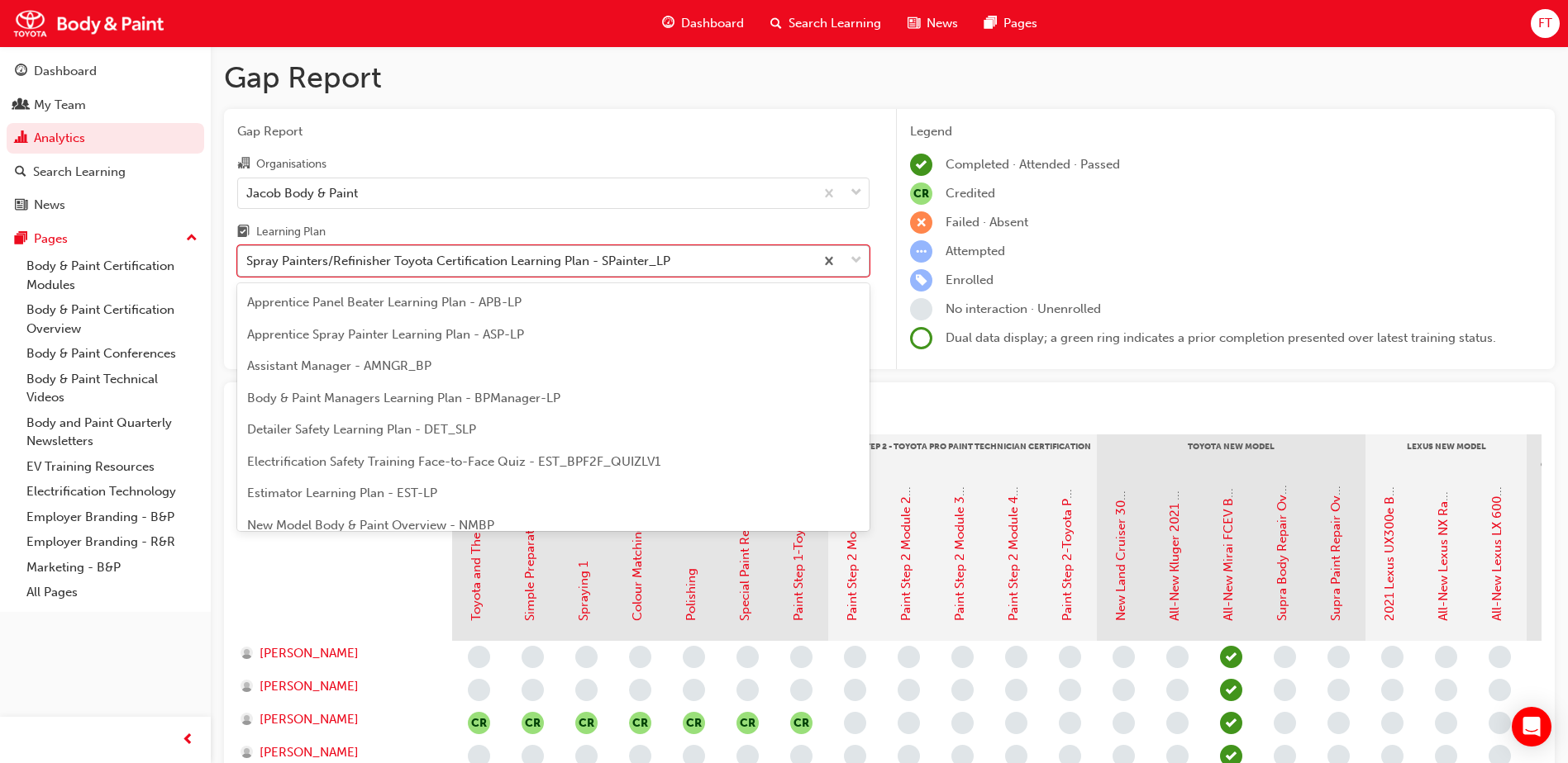
scroll to position [85, 0]
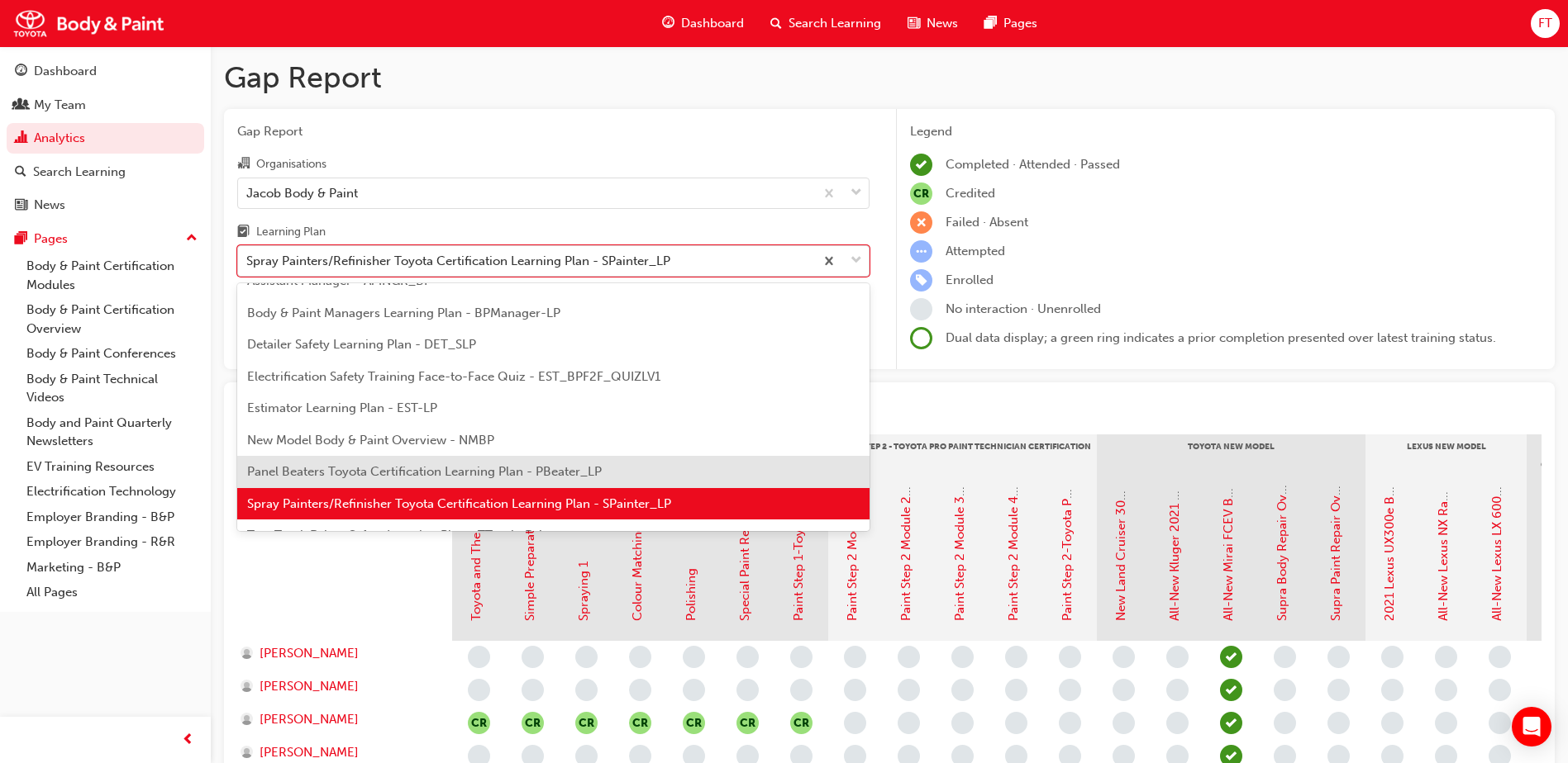
click at [340, 470] on span "Panel Beaters Toyota Certification Learning Plan - PBeater_LP" at bounding box center [424, 471] width 354 height 15
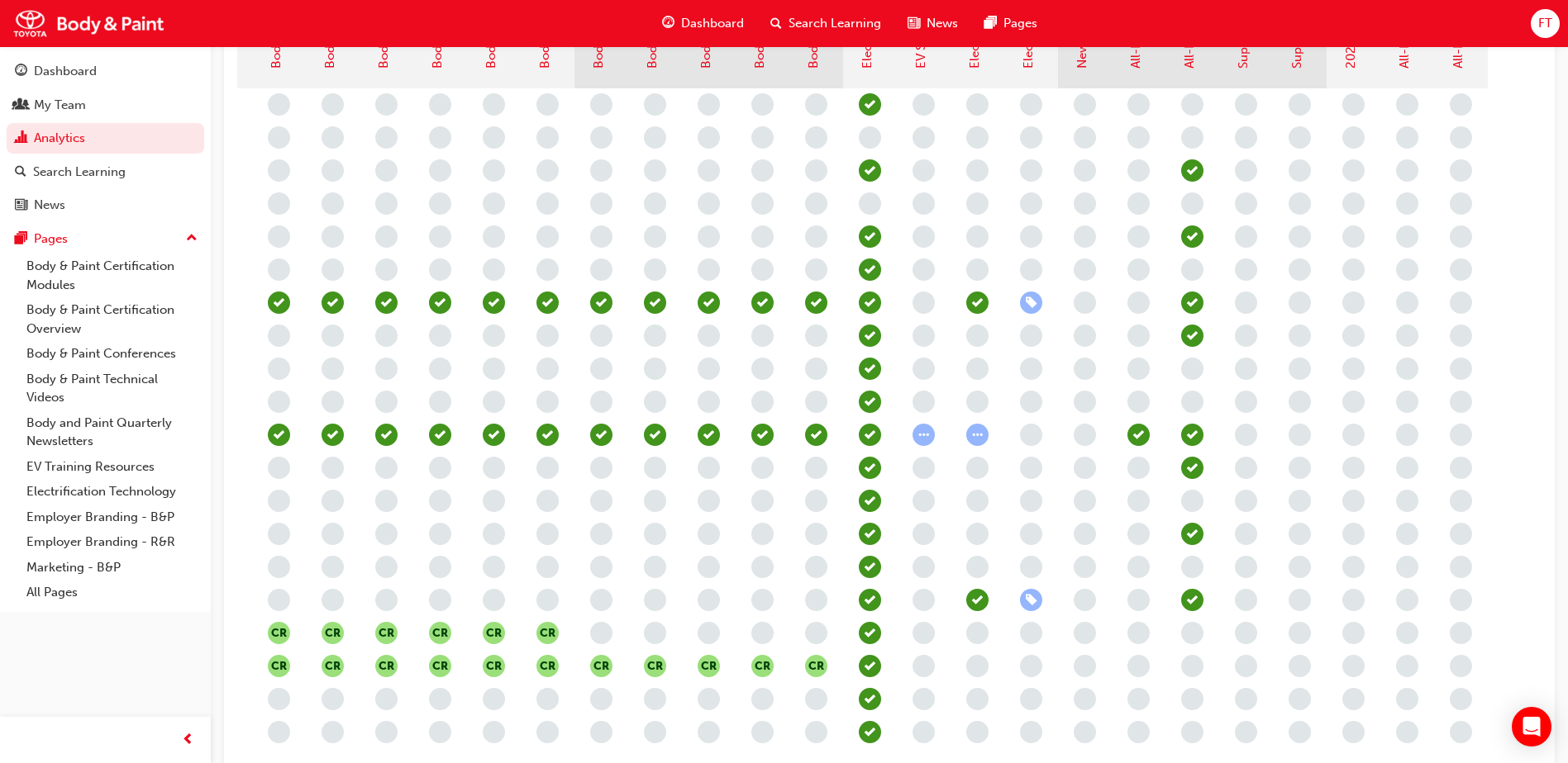
scroll to position [413, 0]
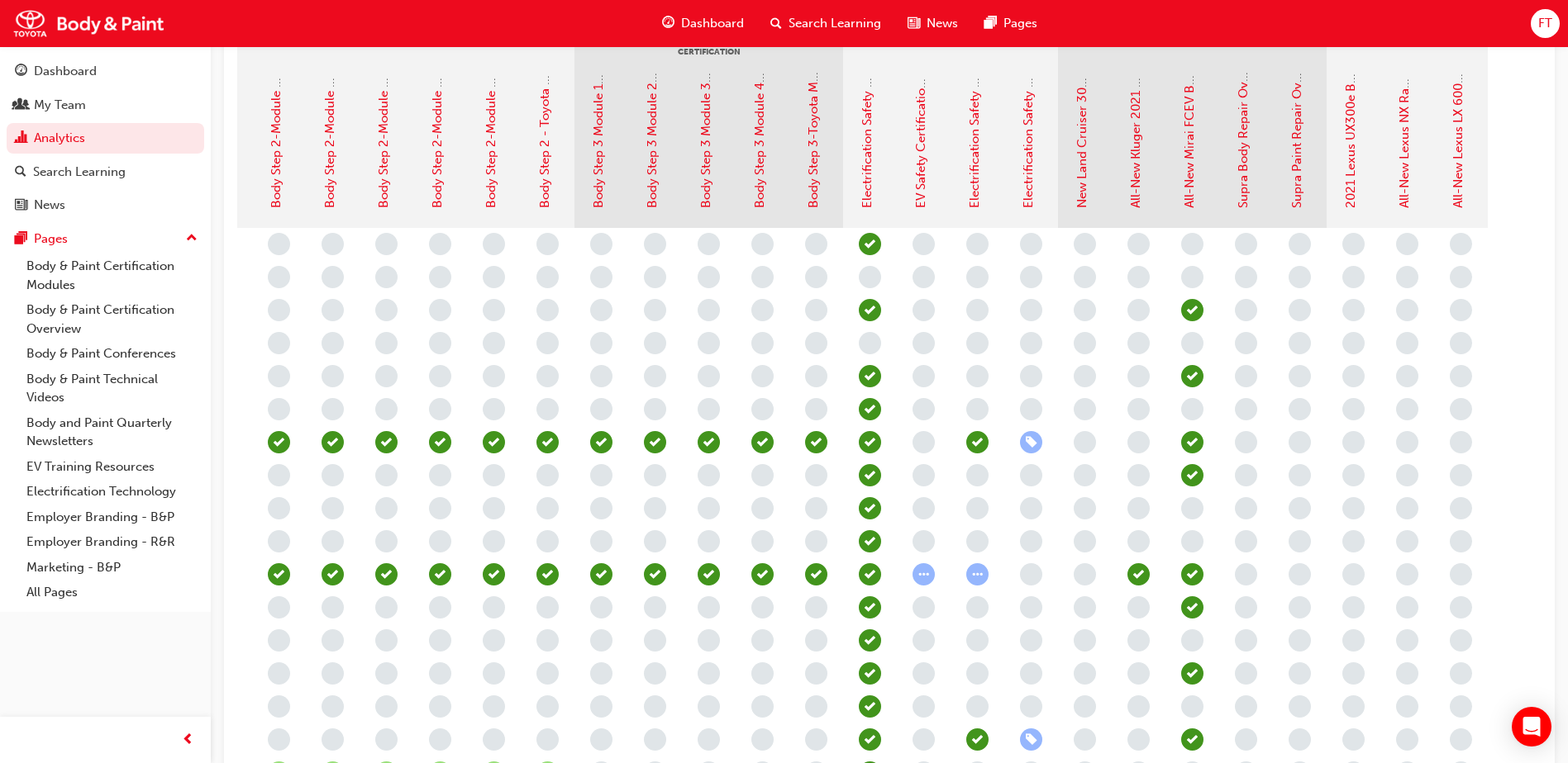
click at [1553, 30] on div "FT" at bounding box center [1545, 23] width 29 height 29
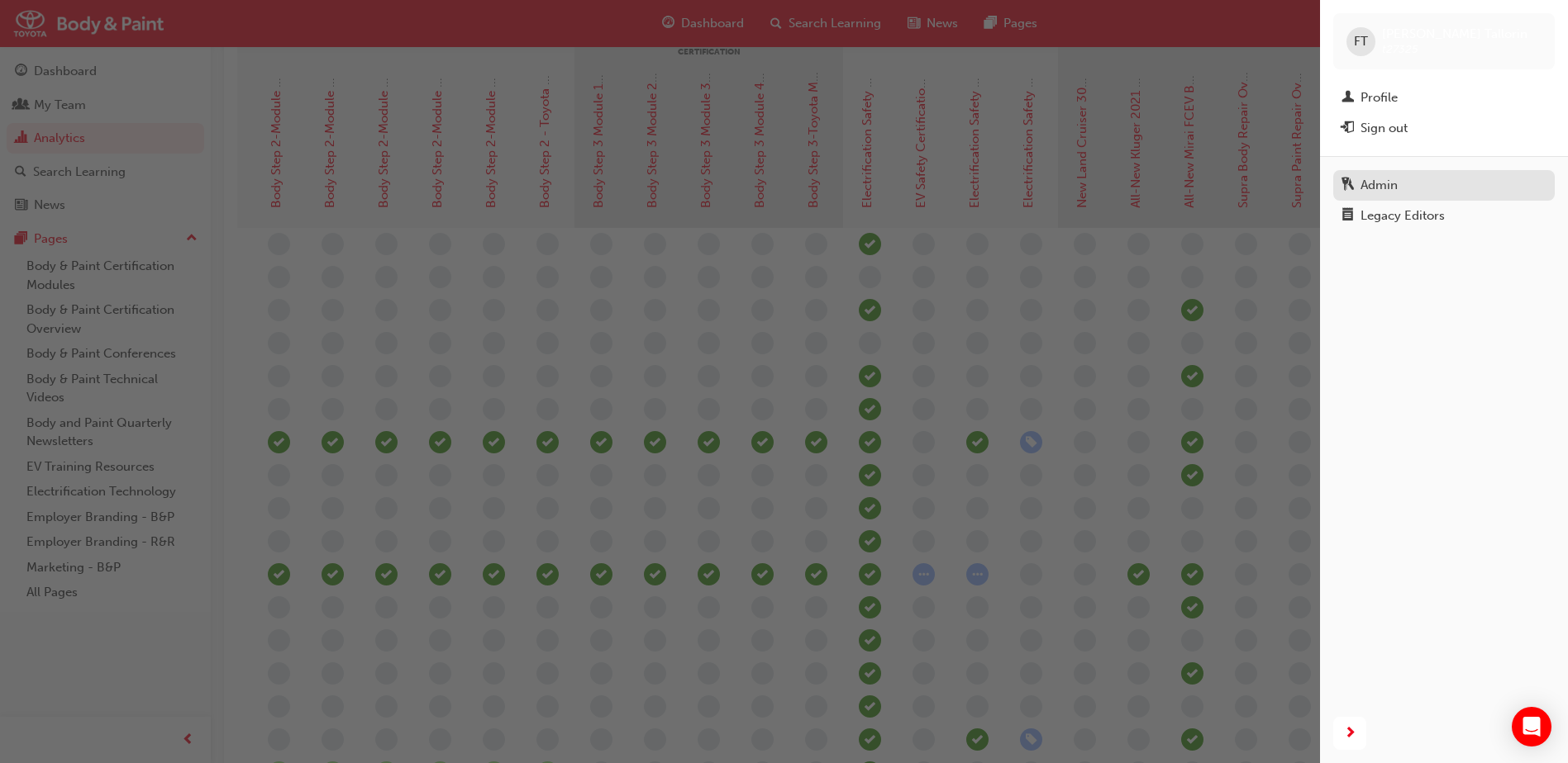
click at [1384, 184] on div "Admin" at bounding box center [1379, 185] width 37 height 19
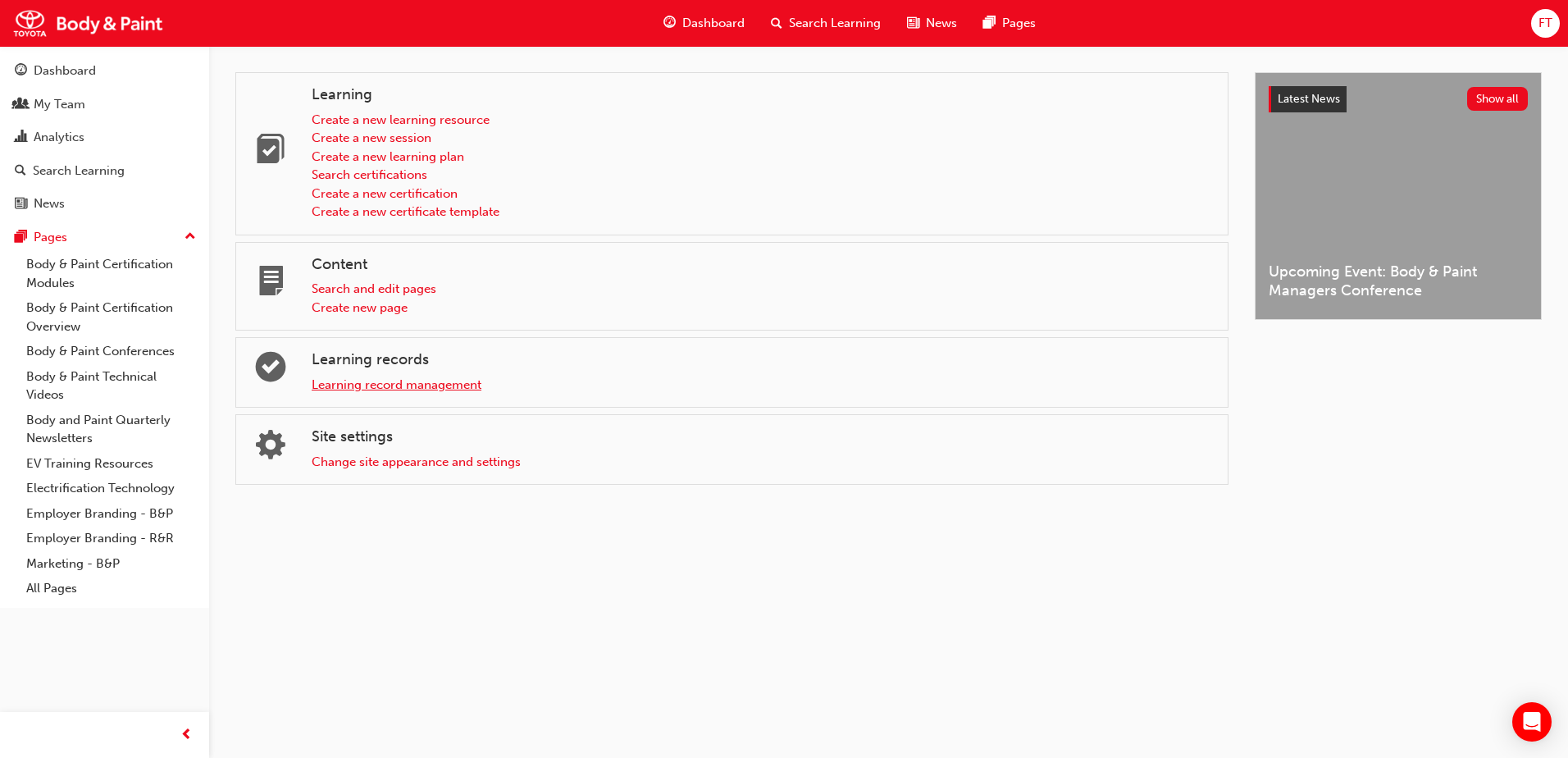
click at [400, 382] on link "Learning record management" at bounding box center [397, 385] width 170 height 15
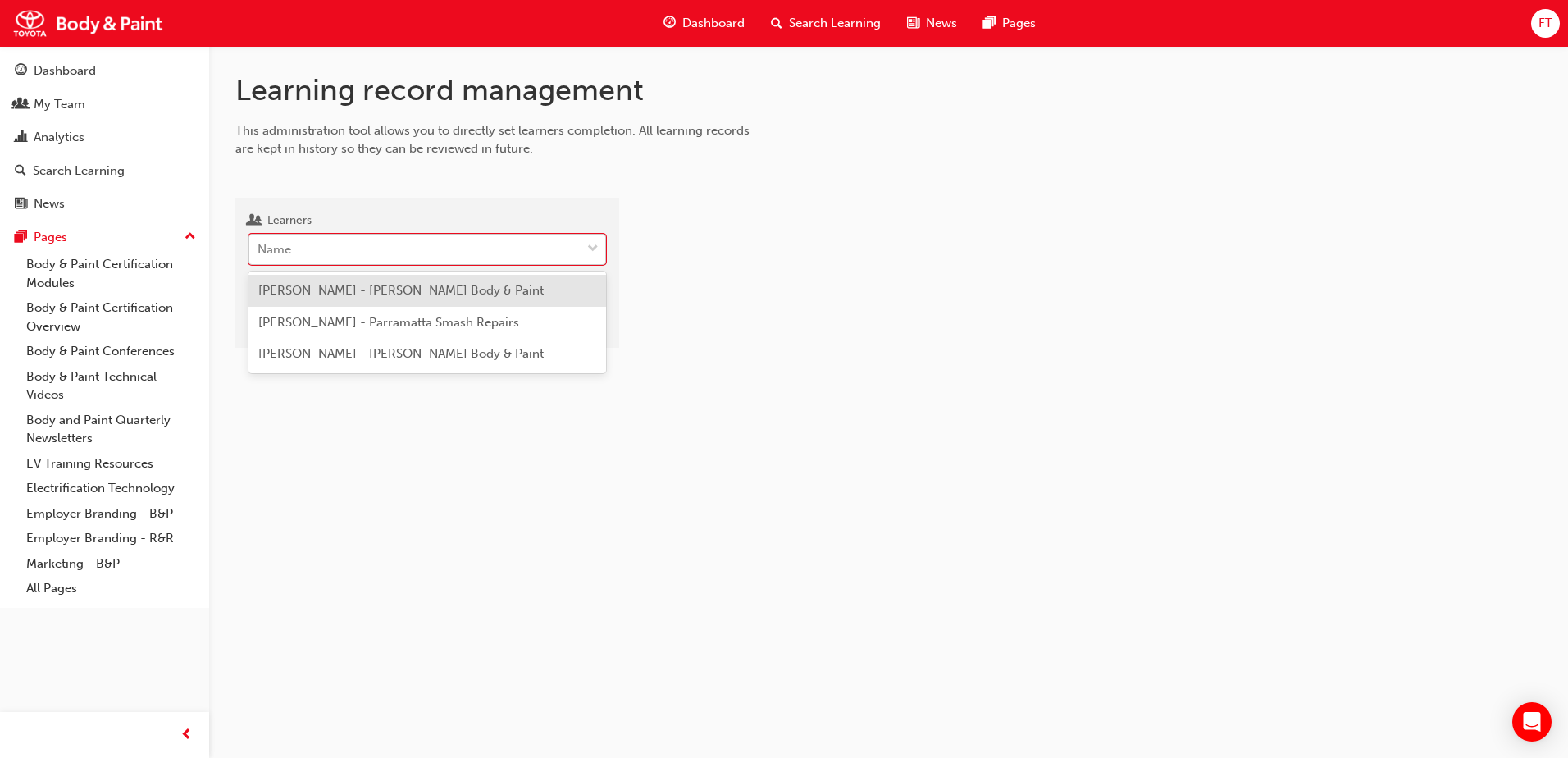
click at [335, 252] on div "Name" at bounding box center [414, 249] width 331 height 29
click at [259, 252] on input "Learners option [PERSON_NAME] - [PERSON_NAME] Body & Paint focused, 1 of 3. 3 r…" at bounding box center [258, 249] width 2 height 14
click at [300, 289] on span "[PERSON_NAME] - [PERSON_NAME] Body & Paint" at bounding box center [401, 291] width 285 height 15
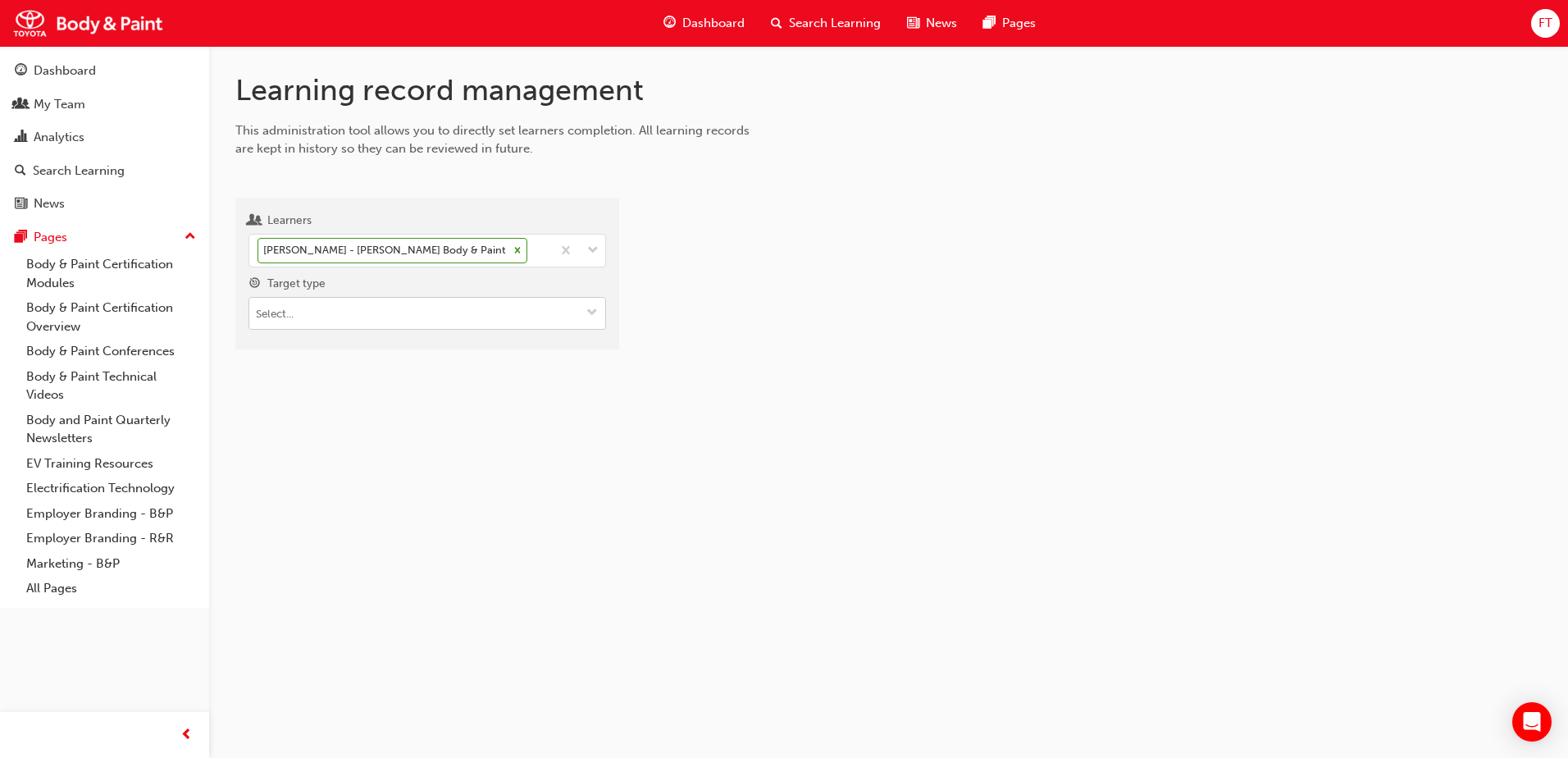
click at [387, 315] on input "Target type" at bounding box center [426, 314] width 356 height 31
click at [337, 320] on input "electrif" at bounding box center [426, 314] width 356 height 31
type input "e"
click at [328, 350] on li "Learning resource - eLearning module" at bounding box center [427, 345] width 358 height 31
click at [315, 404] on input "Learning resource" at bounding box center [426, 407] width 356 height 31
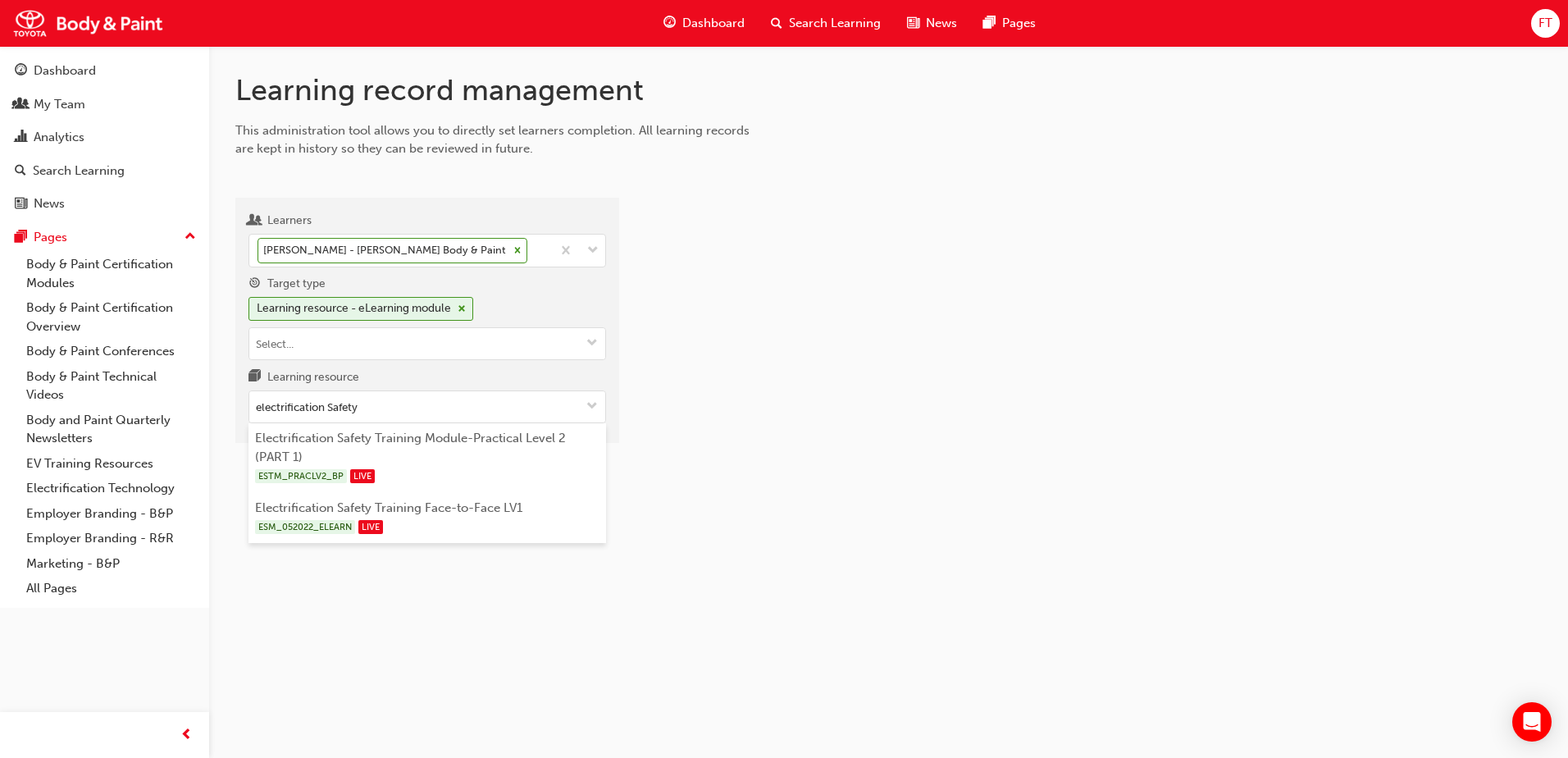
type input "electrification Safety"
drag, startPoint x: 992, startPoint y: 454, endPoint x: 977, endPoint y: 464, distance: 18.0
click at [987, 455] on div "Learning record management This administration tool allows you to directly set …" at bounding box center [888, 271] width 1359 height 450
